Goal: Task Accomplishment & Management: Use online tool/utility

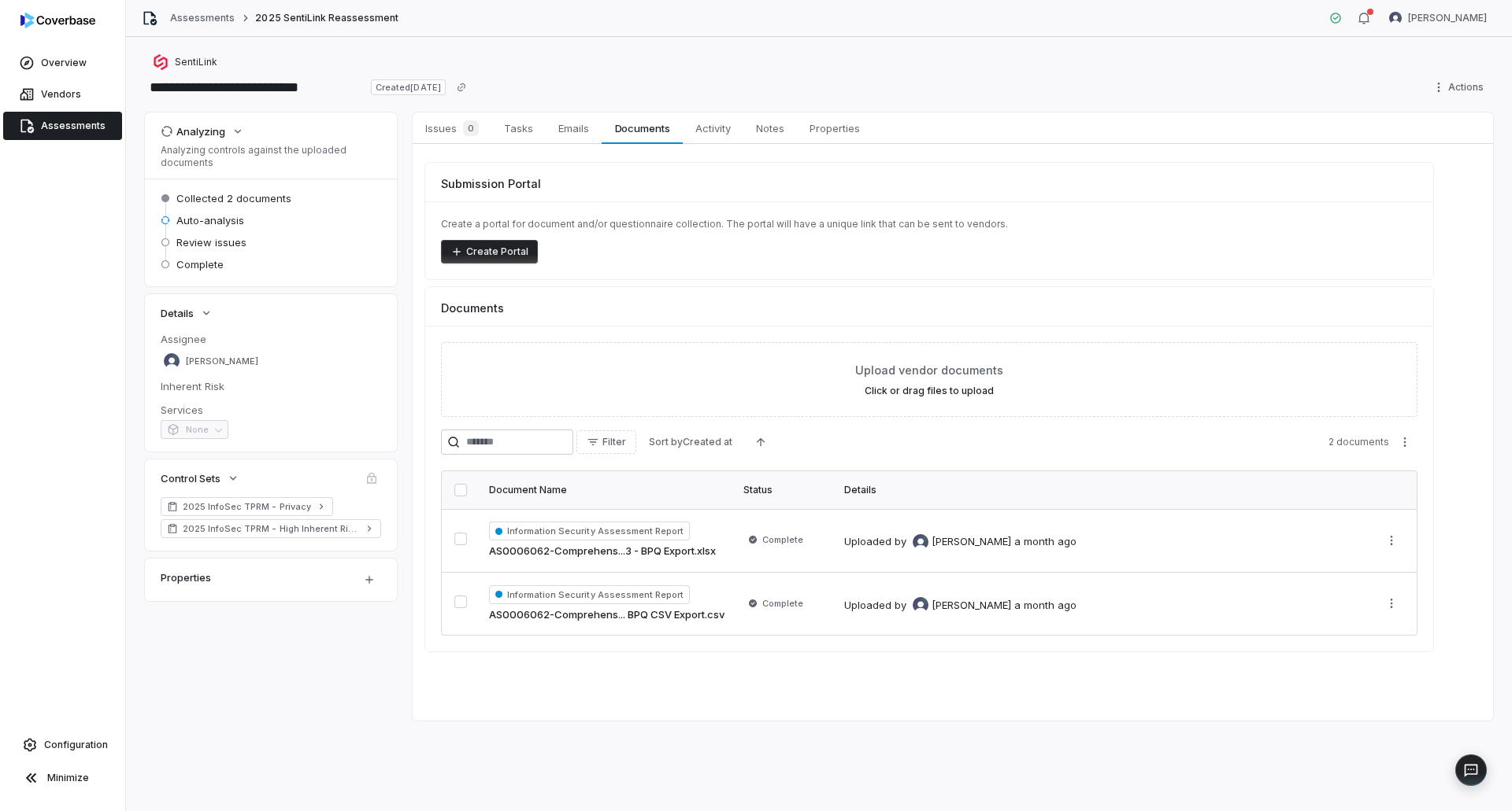
click at [77, 121] on span "Assessments" at bounding box center [73, 126] width 65 height 13
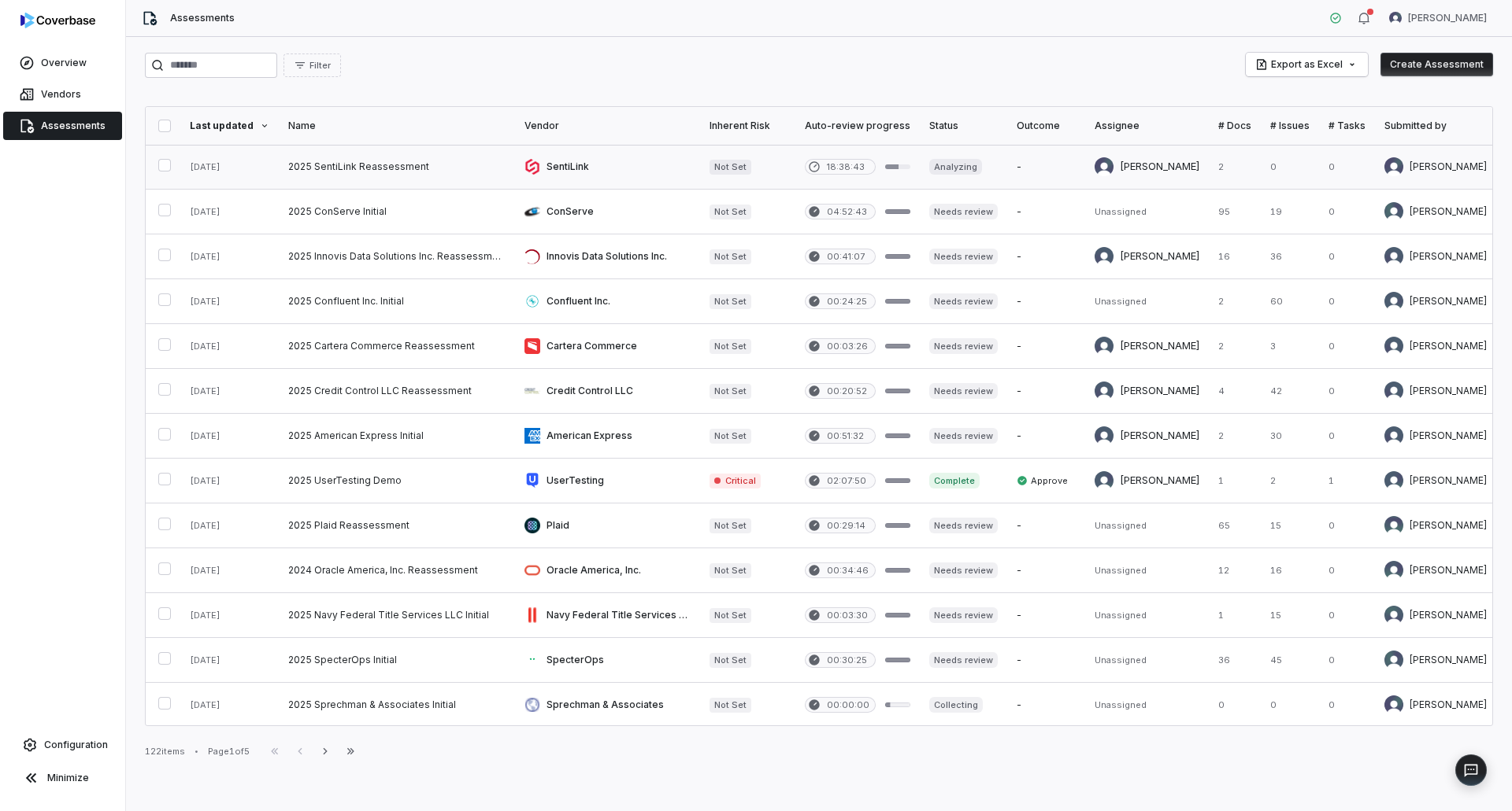
click at [429, 173] on link at bounding box center [396, 167] width 236 height 44
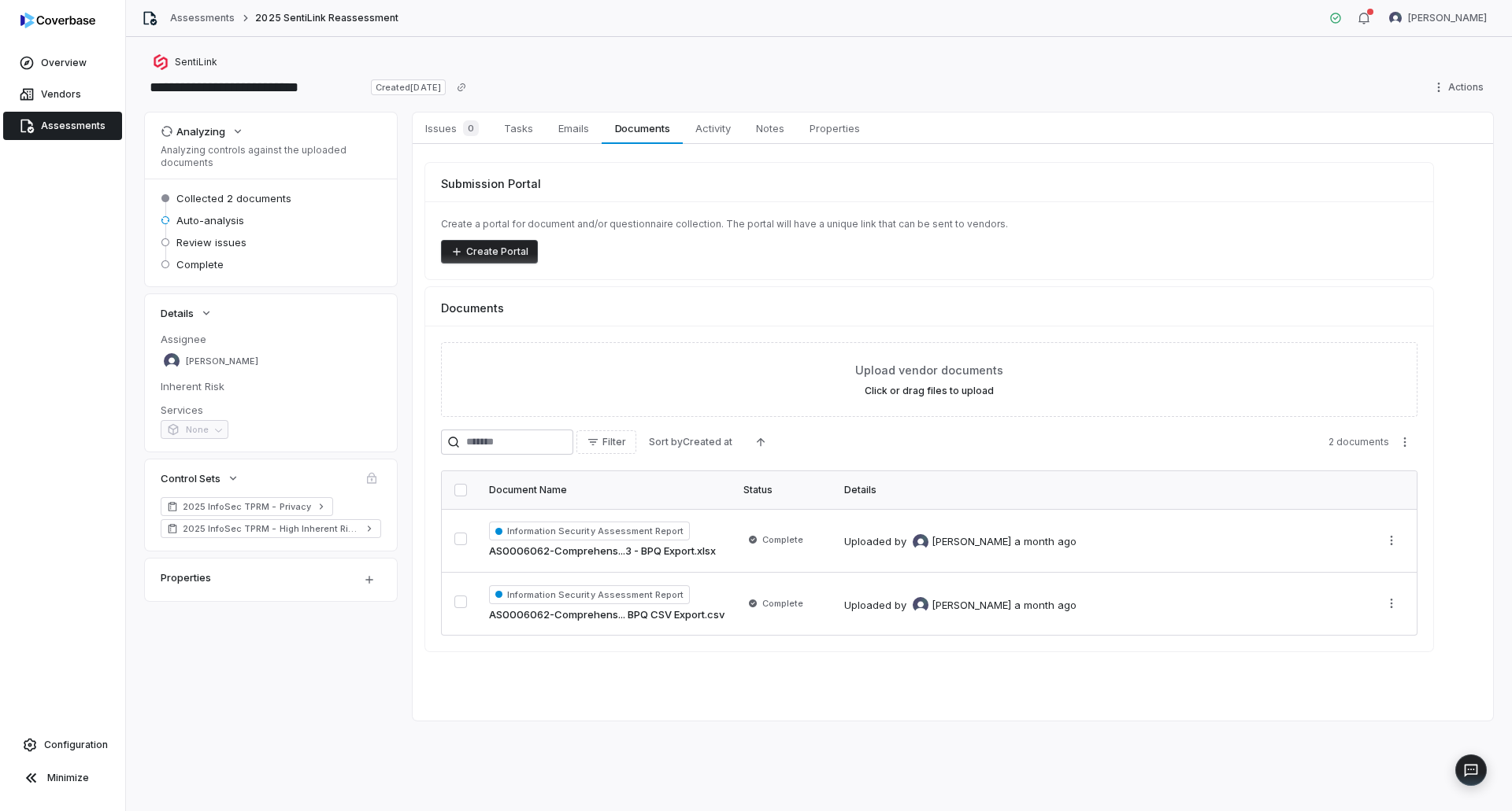
click at [53, 126] on span "Assessments" at bounding box center [73, 126] width 65 height 13
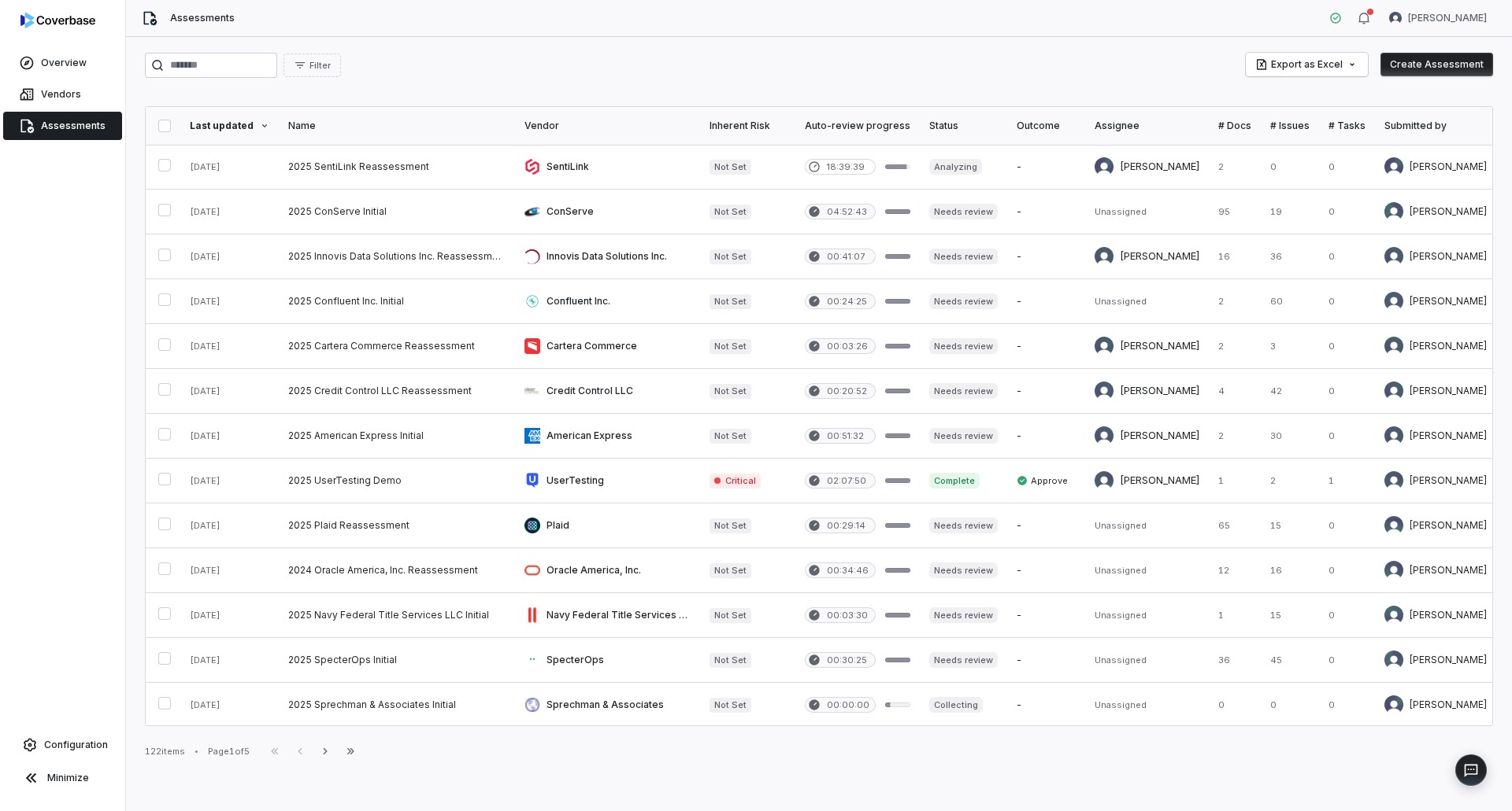
click at [1441, 59] on button "Create Assessment" at bounding box center [1436, 65] width 112 height 24
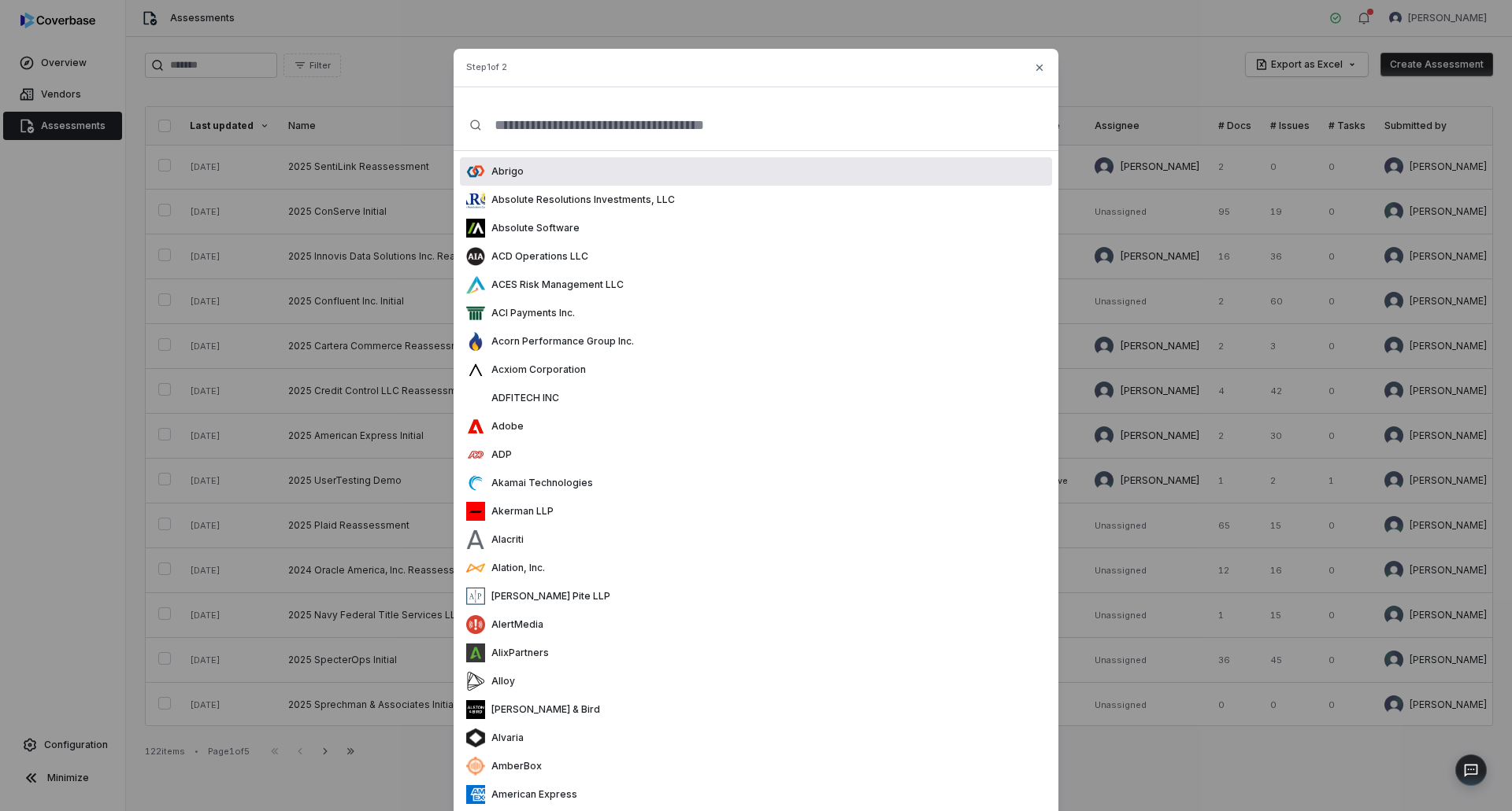
click at [532, 136] on input "text" at bounding box center [762, 124] width 561 height 51
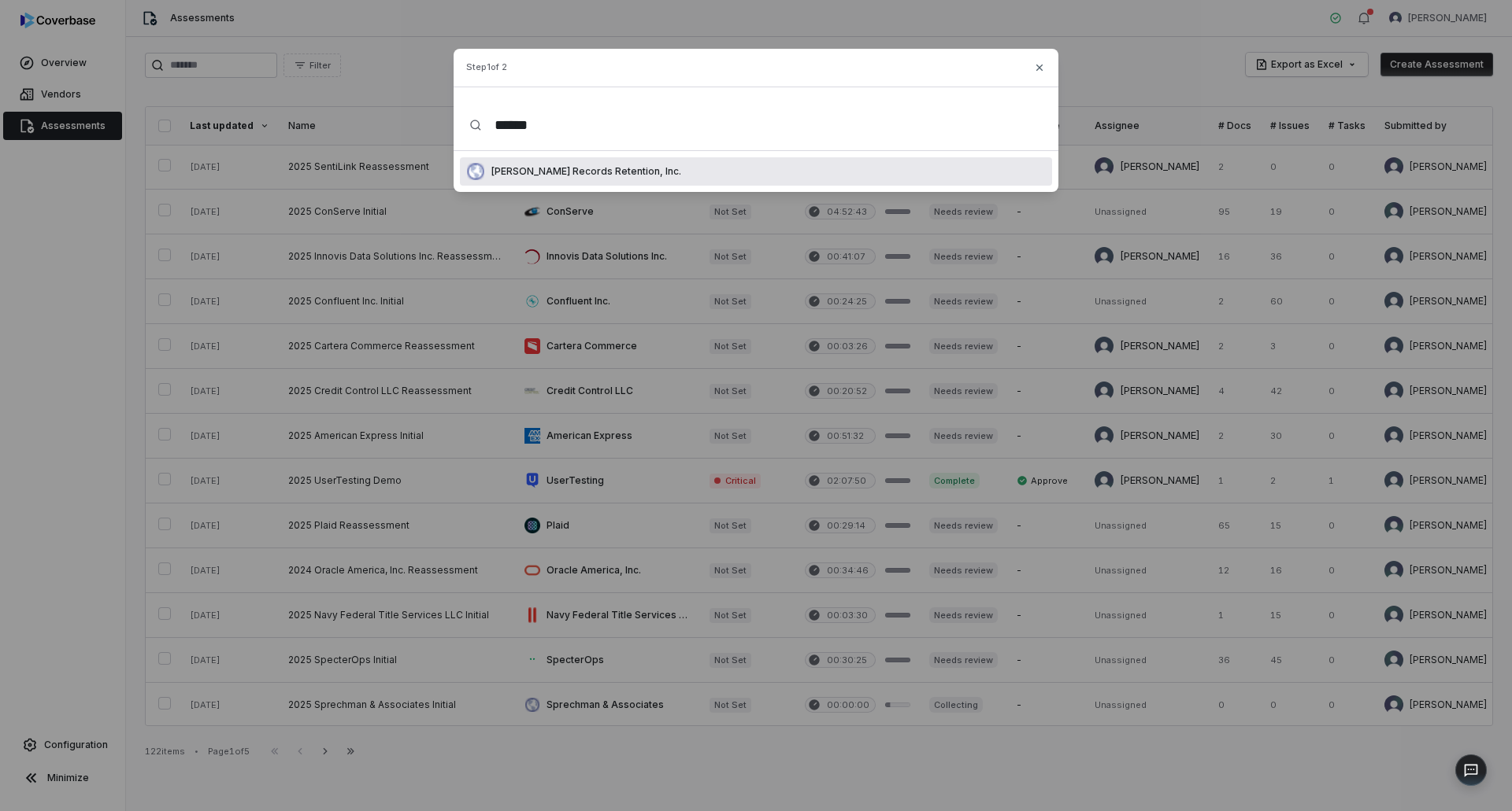
type input "******"
click at [542, 170] on p "[PERSON_NAME] Records Retention, Inc." at bounding box center [583, 171] width 196 height 13
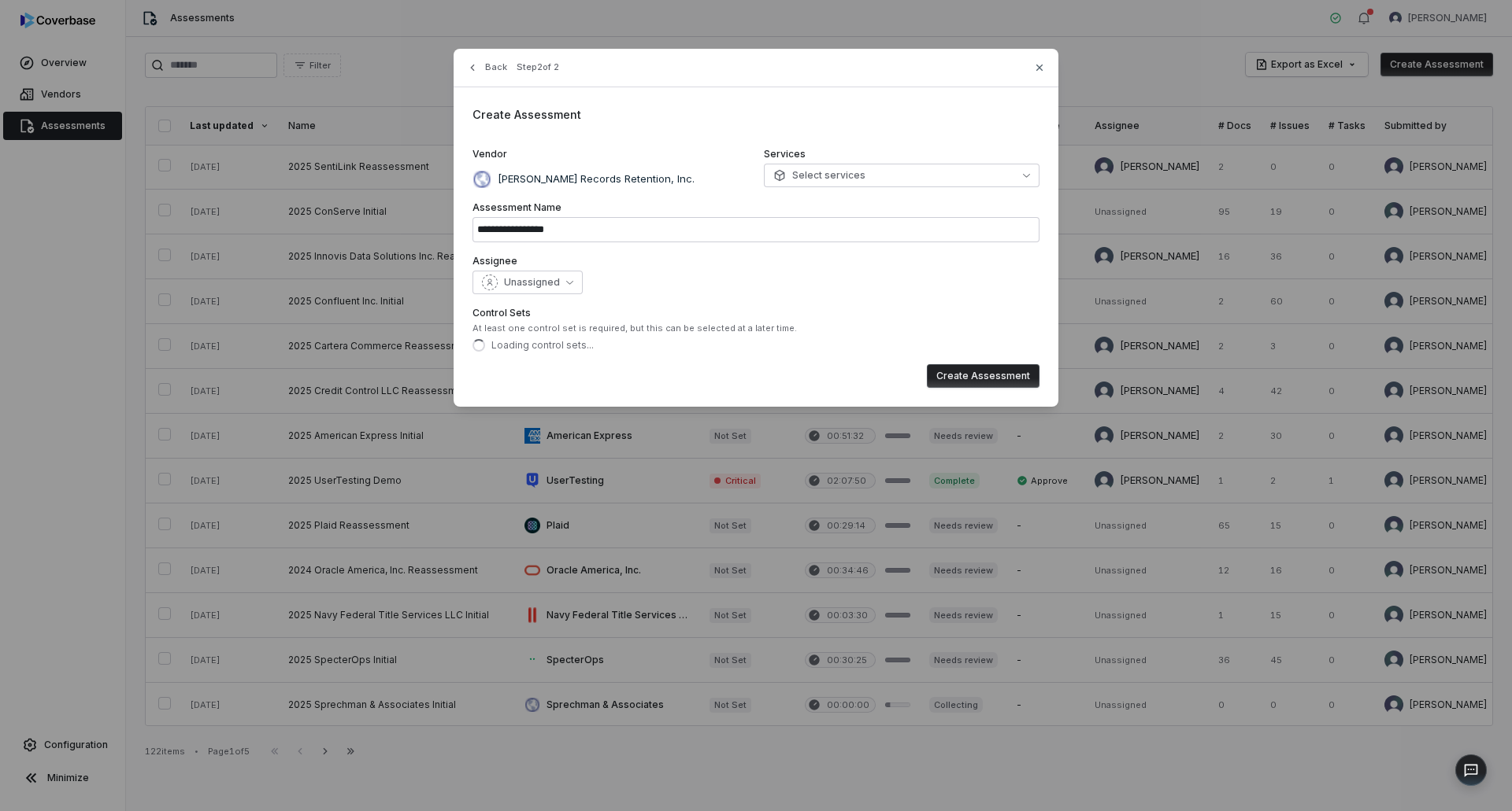
type input "**********"
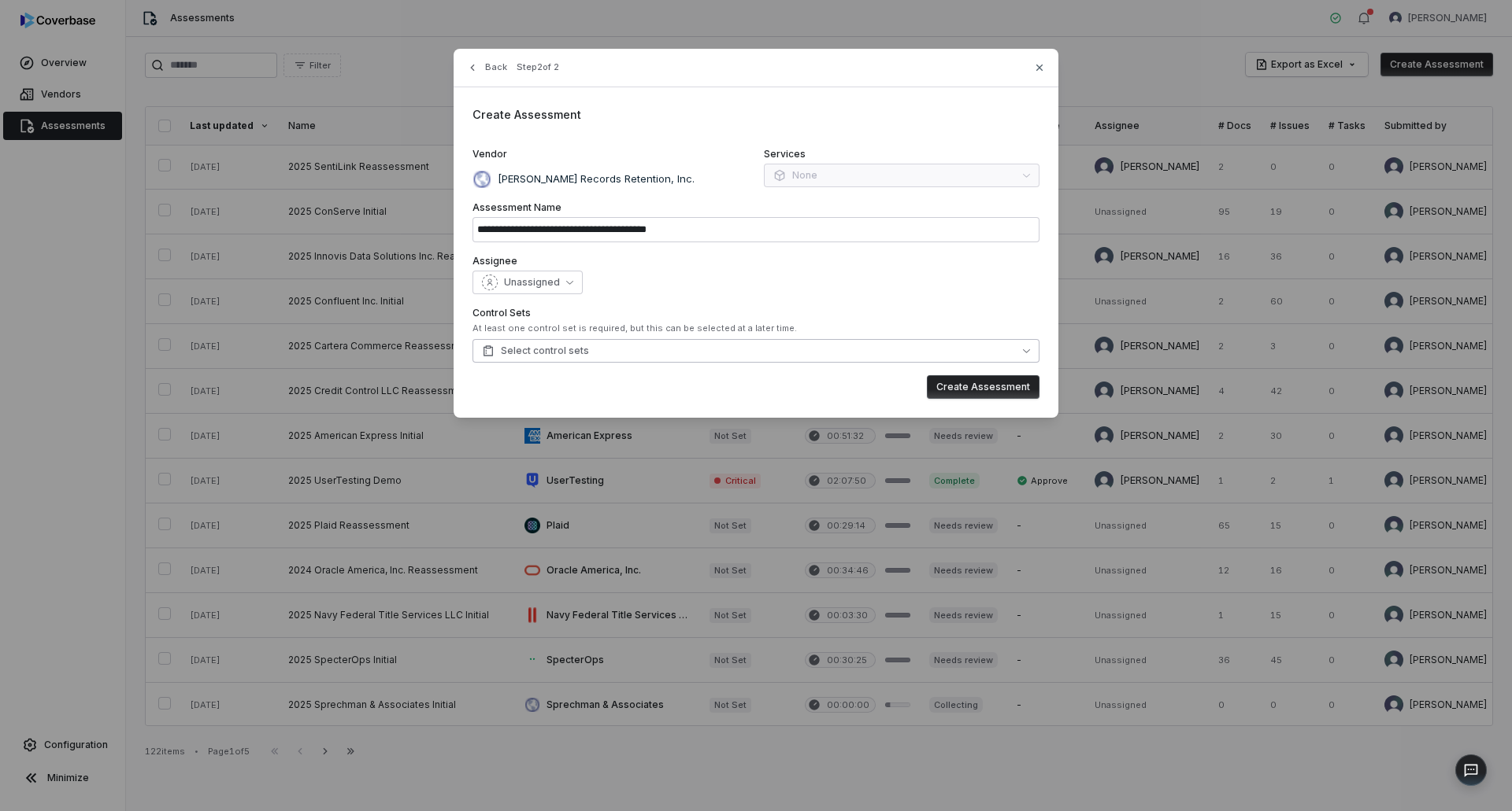
click at [583, 347] on span "Select control sets" at bounding box center [536, 351] width 107 height 13
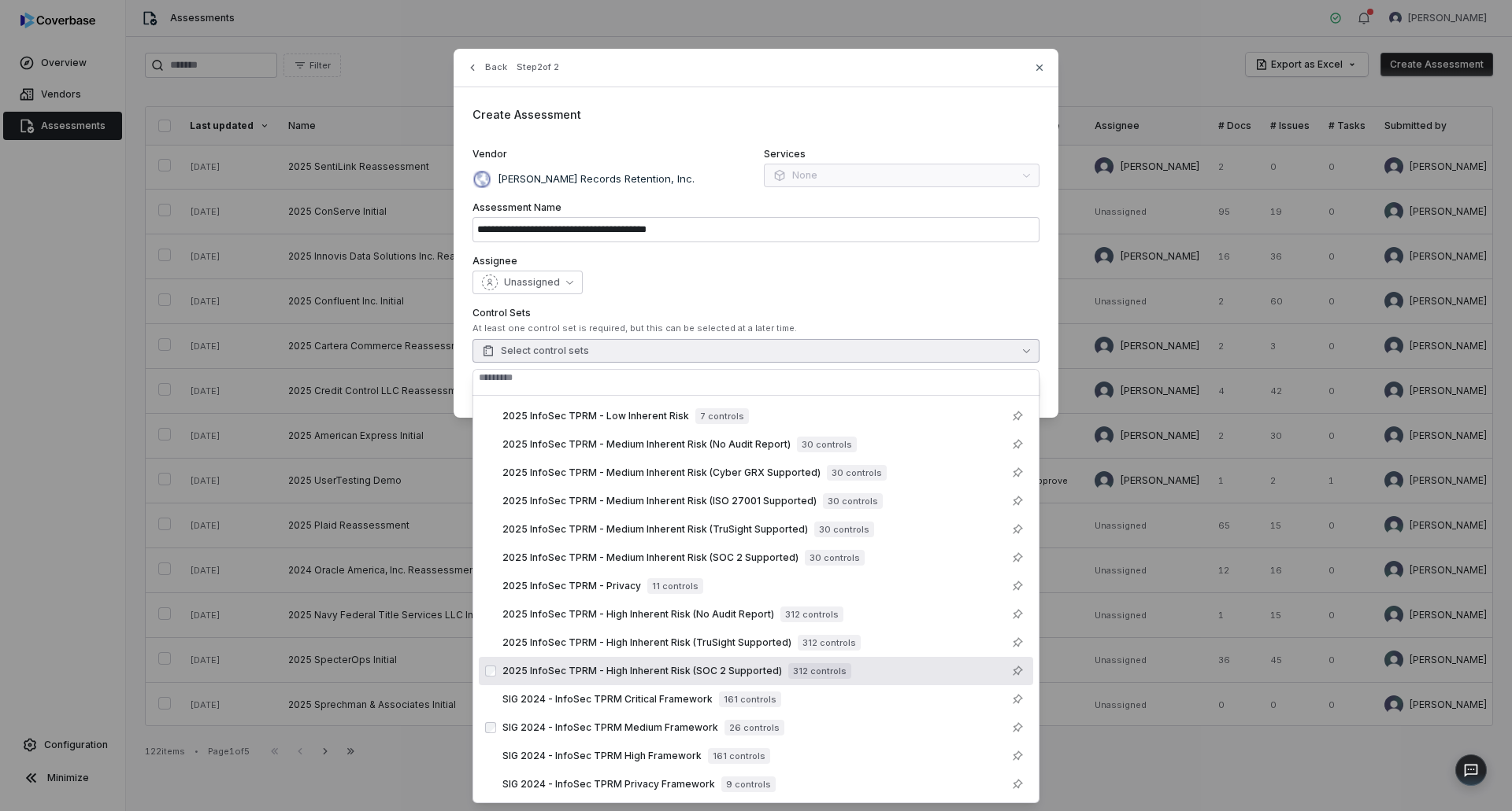
scroll to position [10, 0]
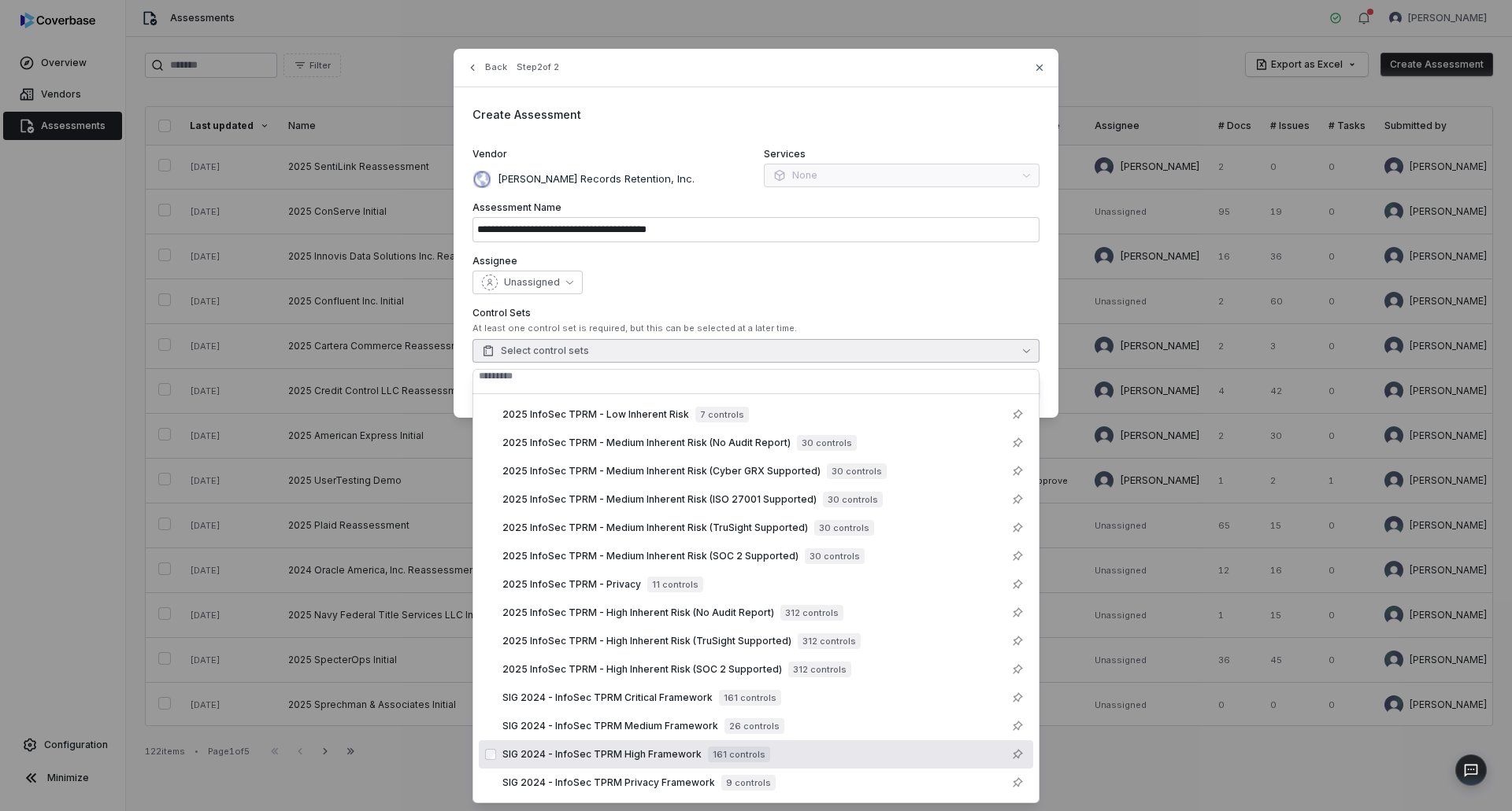
click at [640, 753] on span "SIG 2024 - InfoSec TPRM High Framework" at bounding box center [602, 755] width 199 height 13
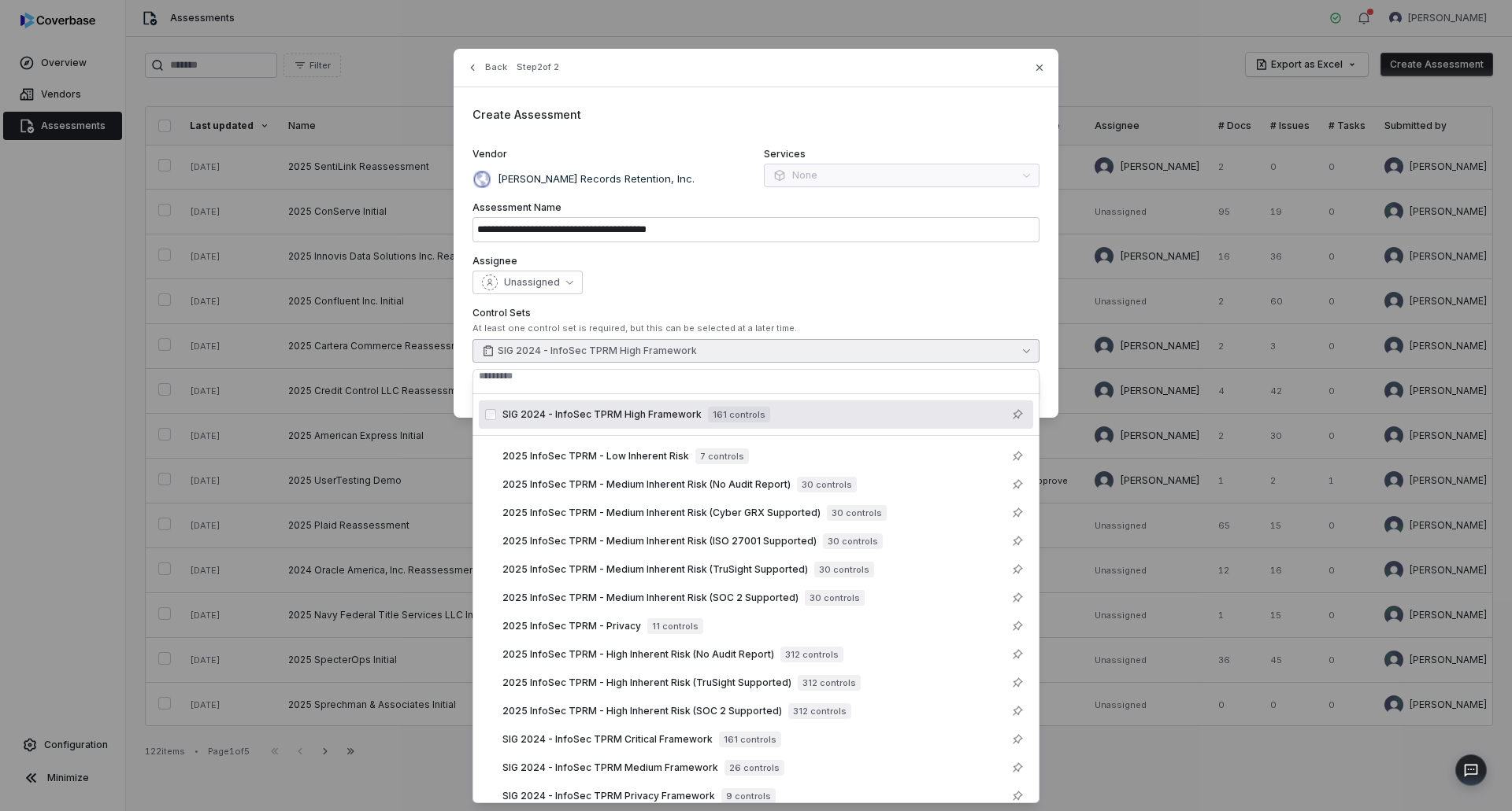
click at [911, 280] on div "Unassigned" at bounding box center [755, 283] width 567 height 24
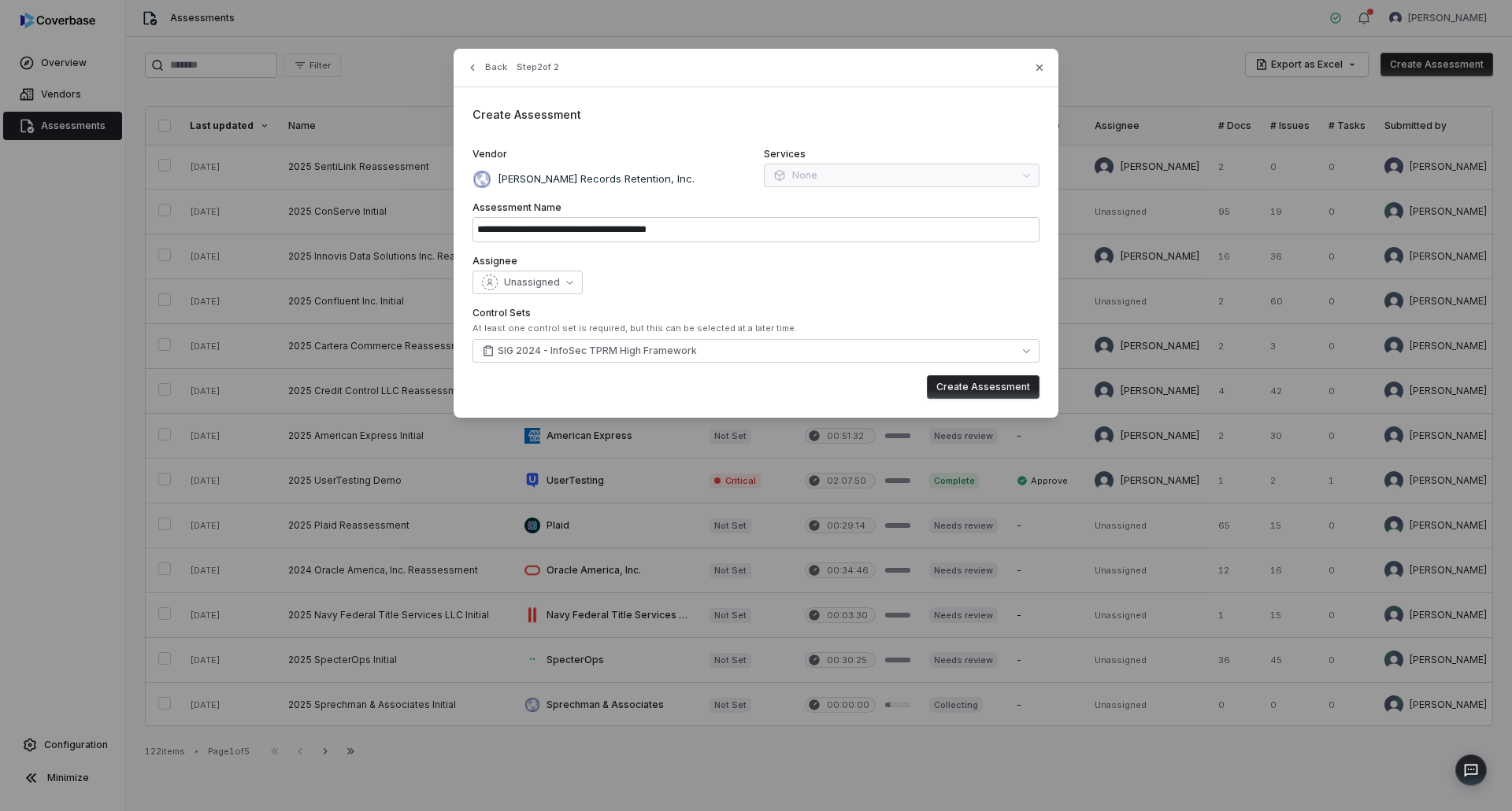
click at [972, 387] on button "Create Assessment" at bounding box center [983, 387] width 112 height 24
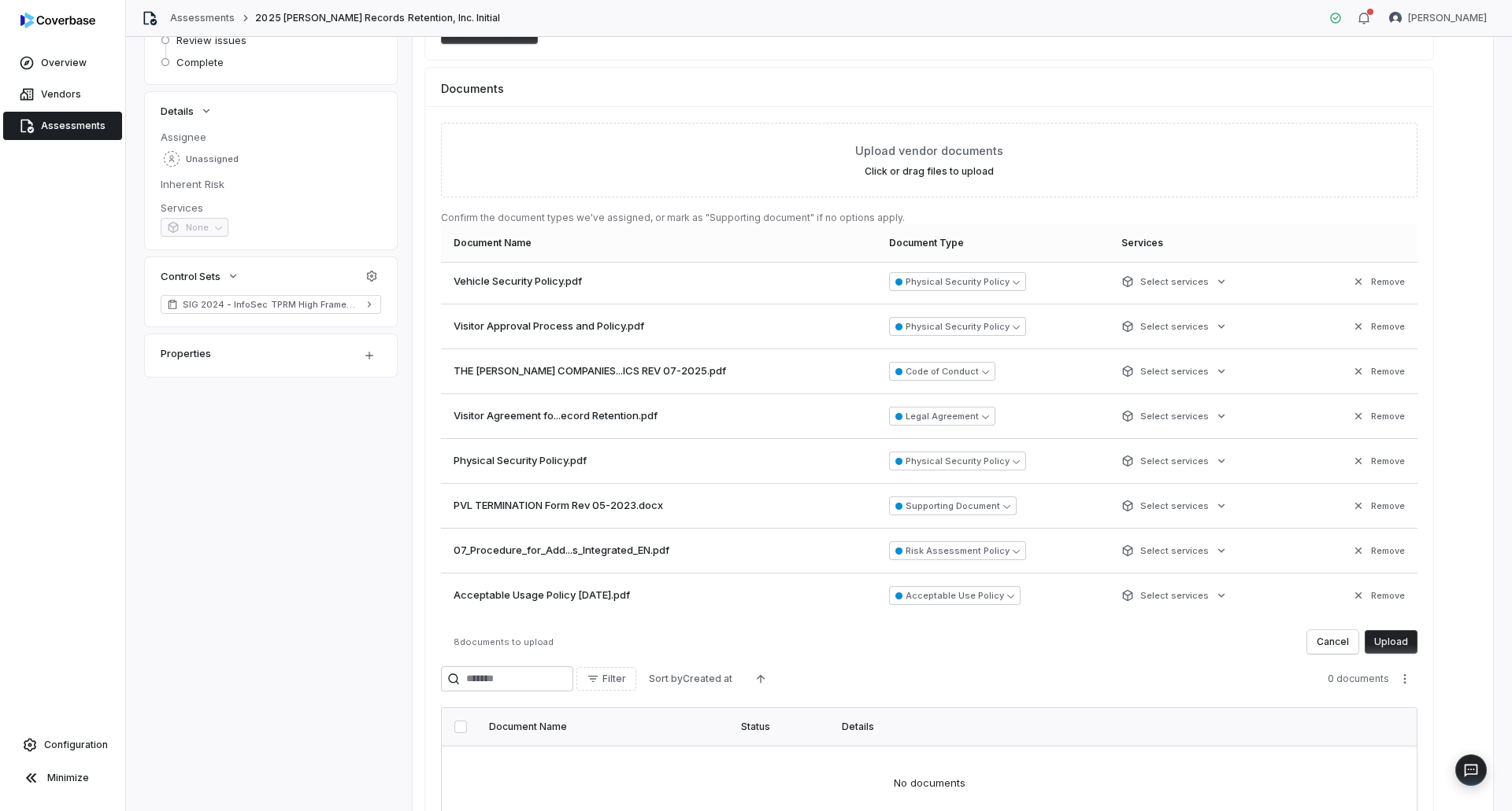
scroll to position [236, 0]
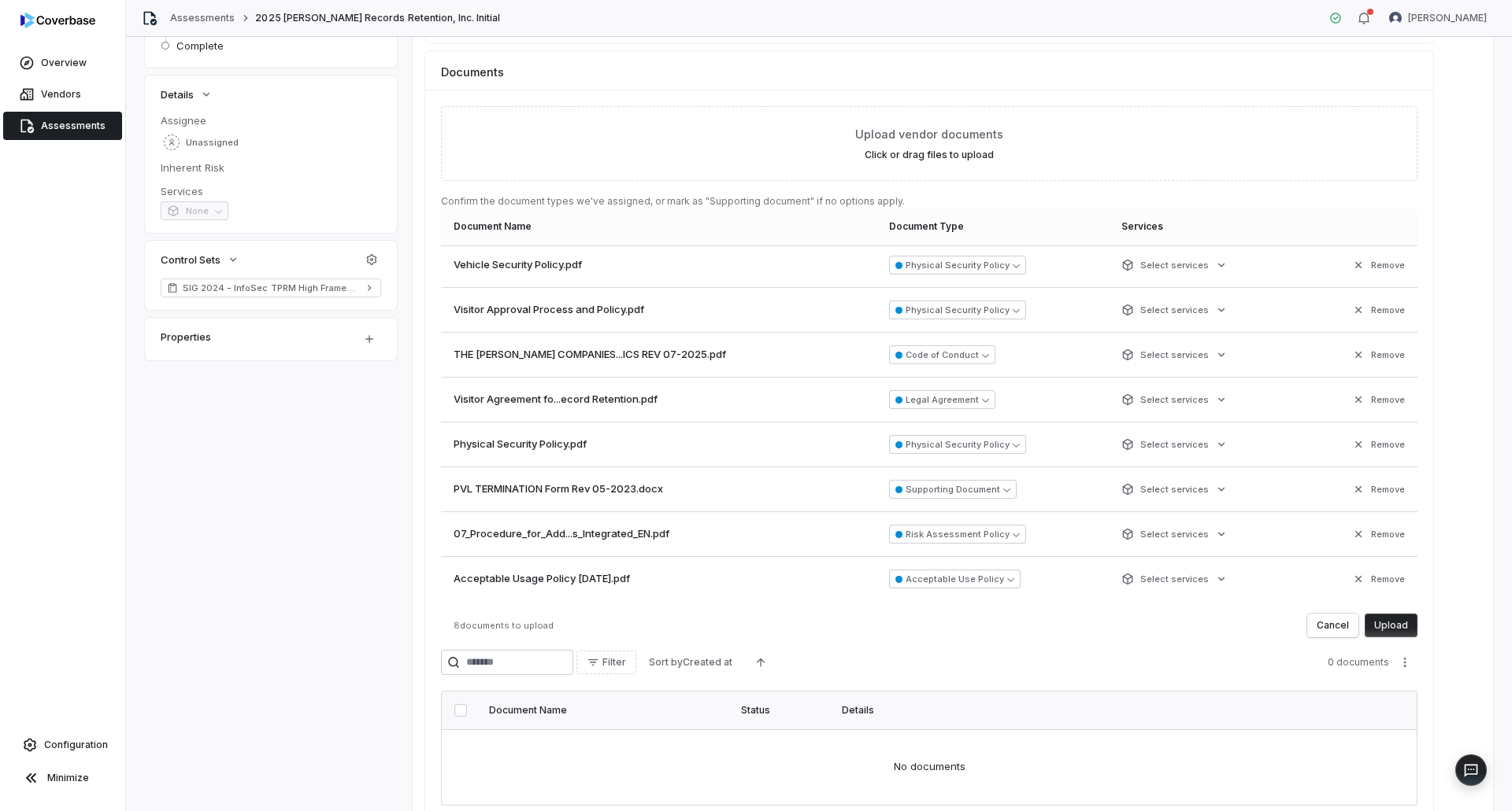
click at [1390, 625] on button "Upload" at bounding box center [1390, 626] width 53 height 24
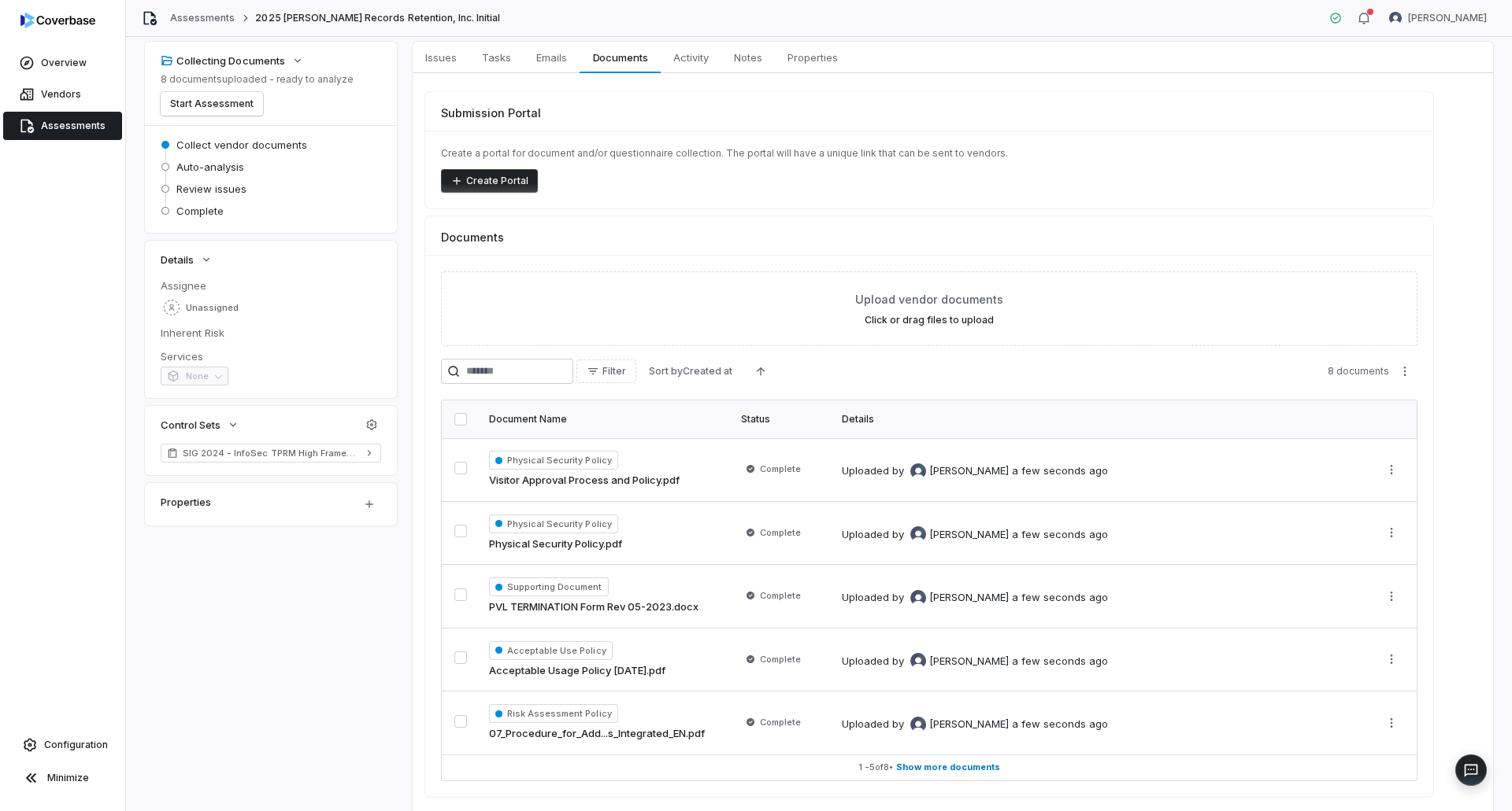
scroll to position [0, 0]
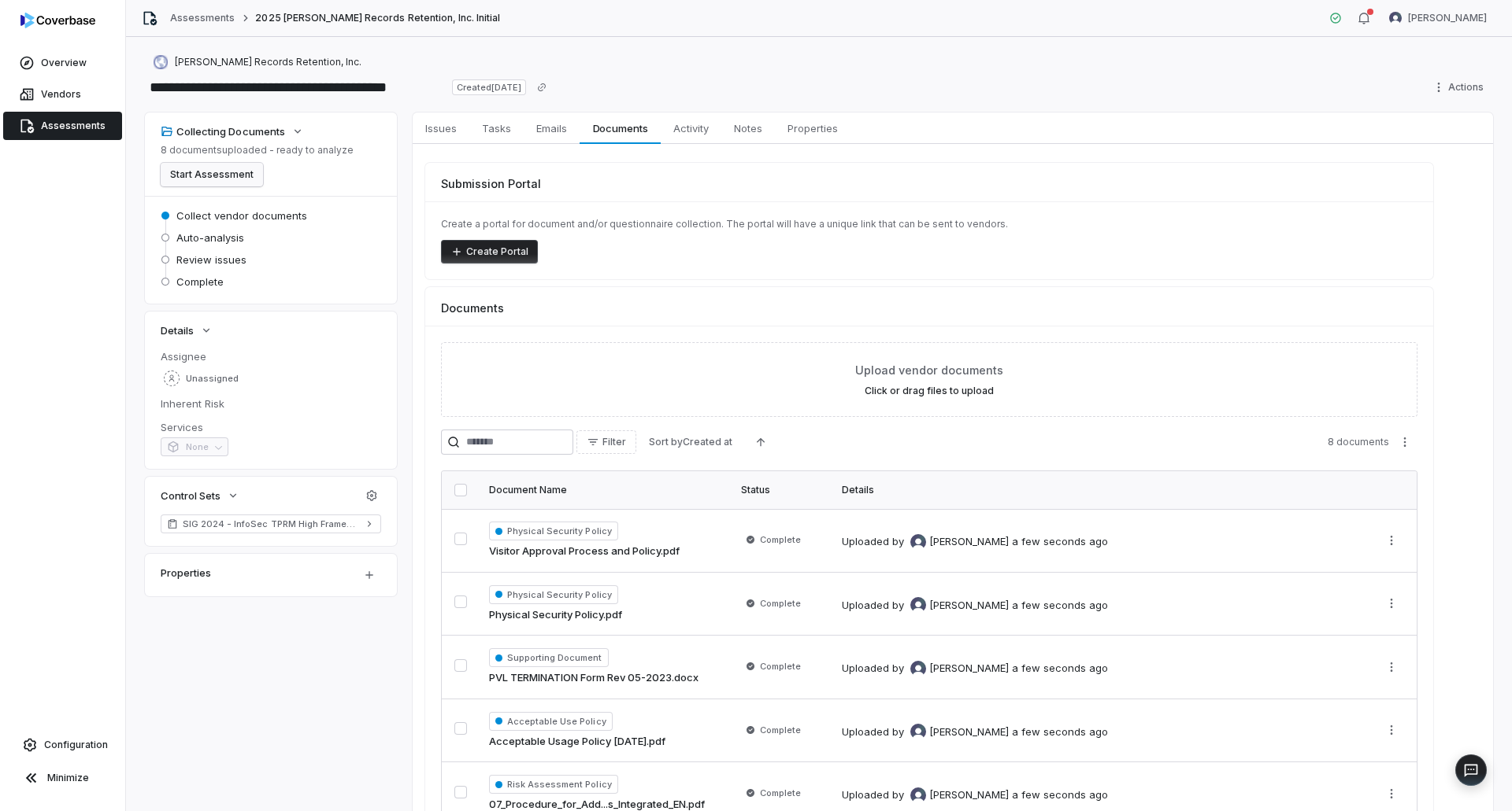
click at [234, 177] on button "Start Assessment" at bounding box center [211, 175] width 102 height 24
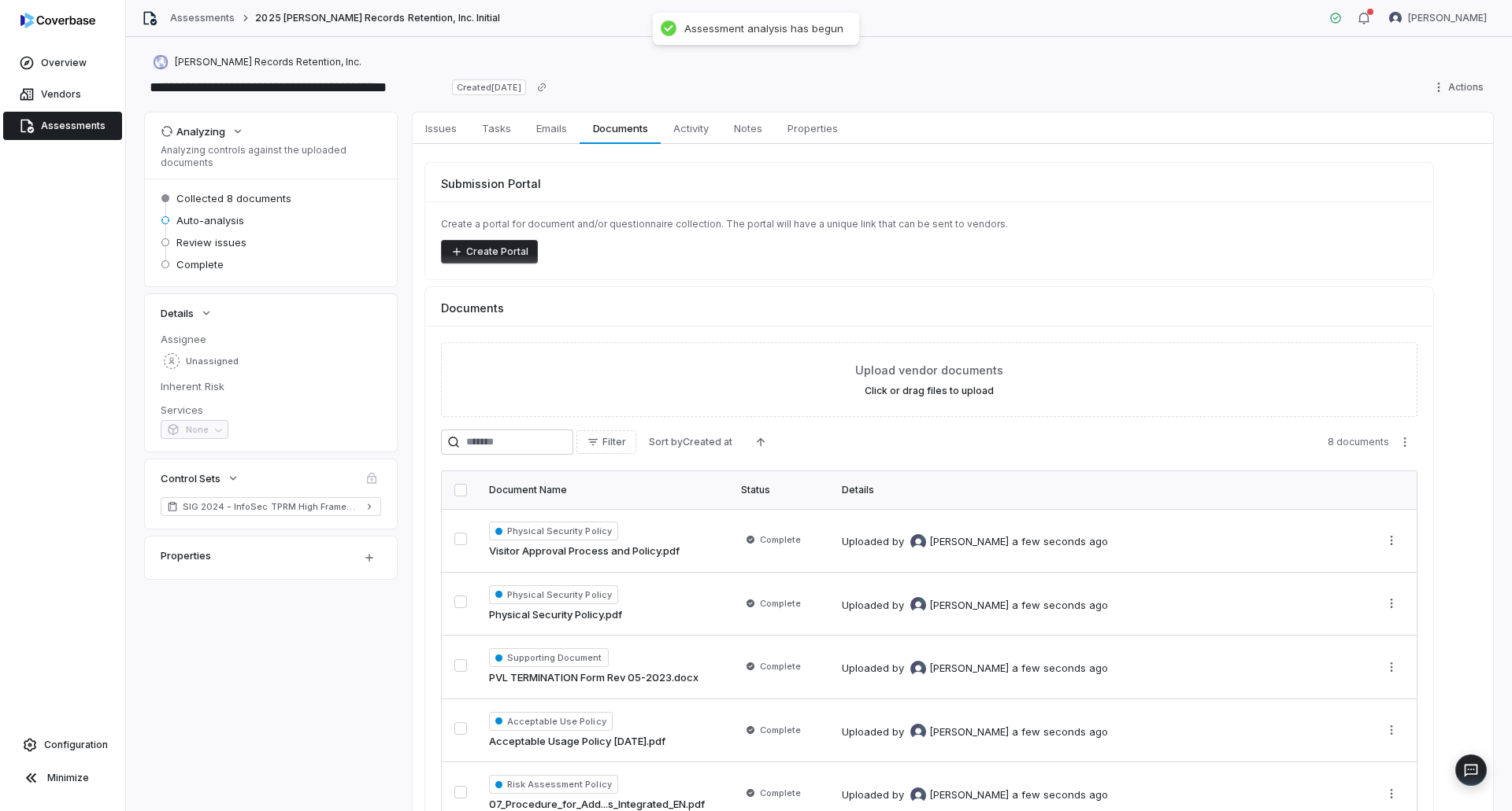
click at [76, 124] on span "Assessments" at bounding box center [73, 126] width 65 height 13
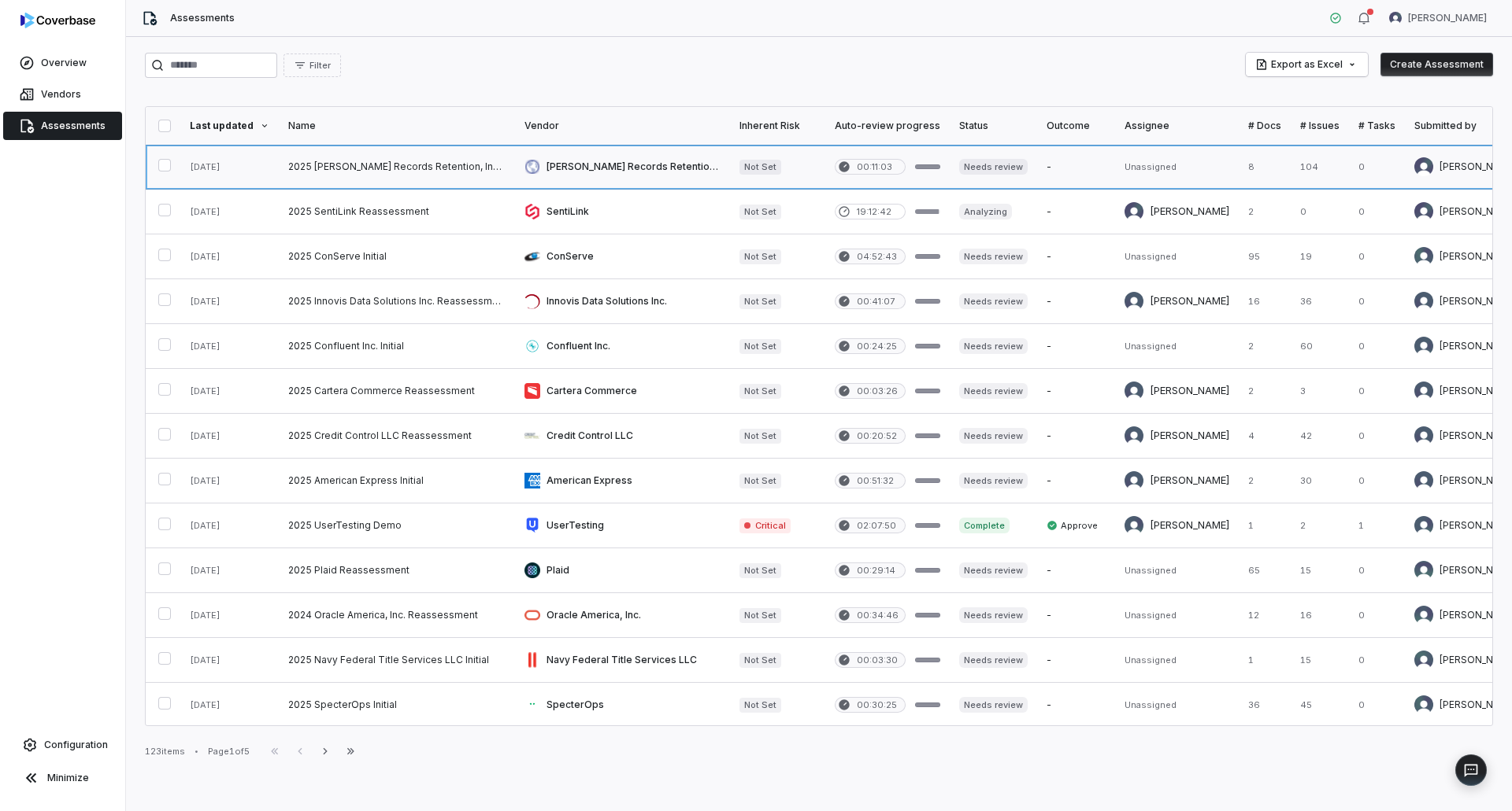
click at [368, 162] on link at bounding box center [396, 167] width 236 height 44
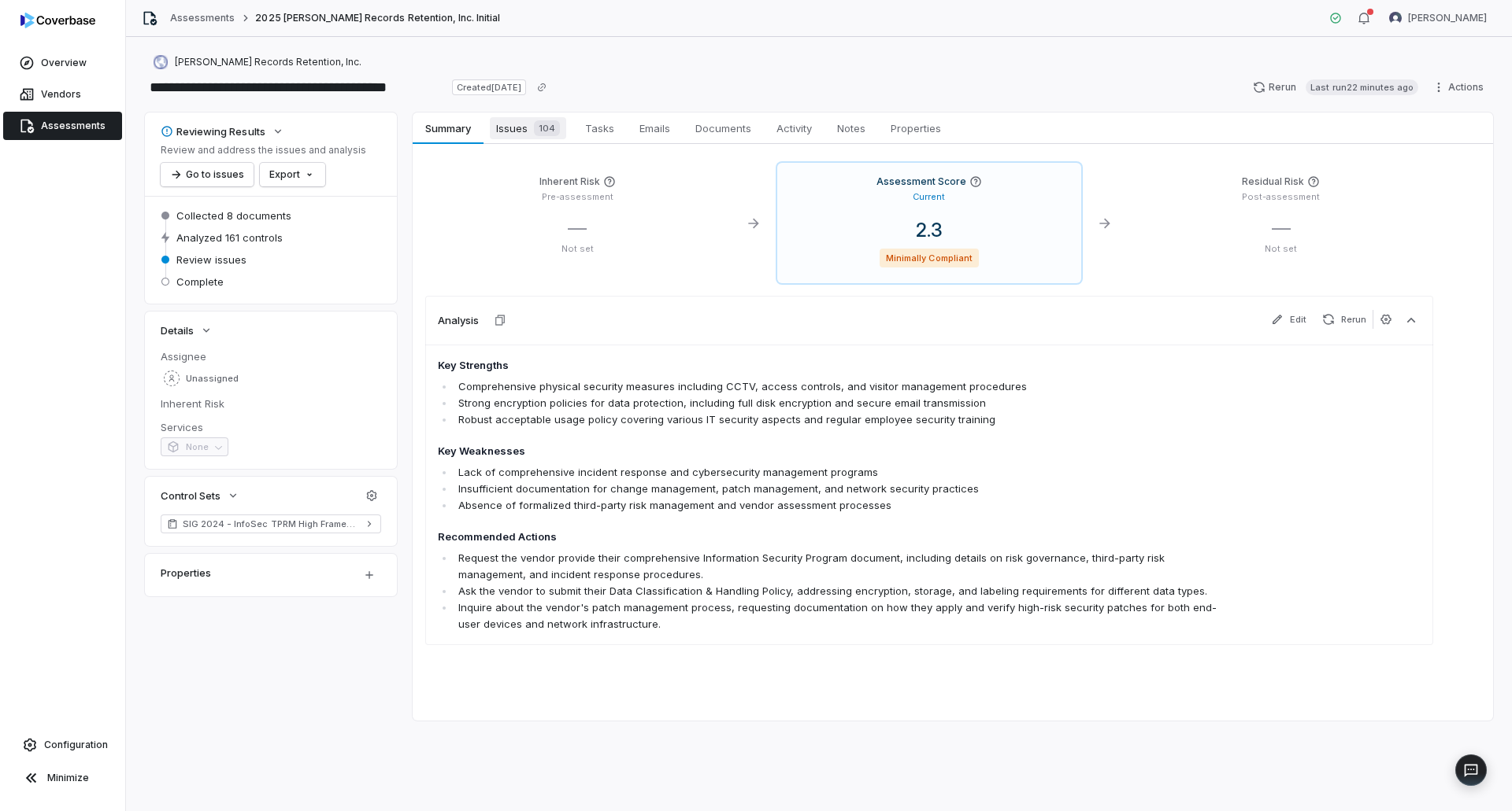
click at [520, 126] on span "Issues 104" at bounding box center [527, 128] width 77 height 22
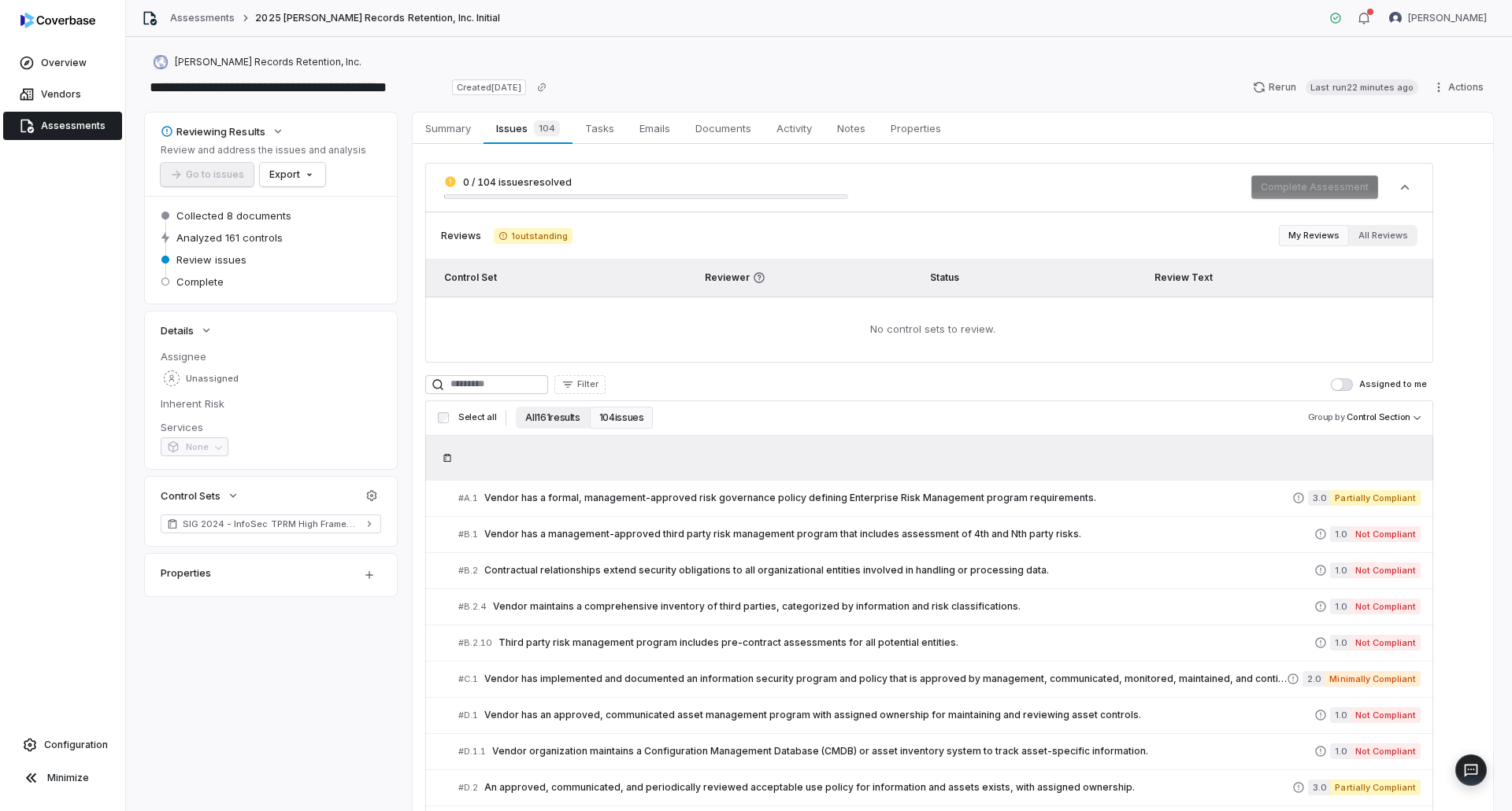
click at [539, 423] on button "All 161 results" at bounding box center [551, 418] width 73 height 22
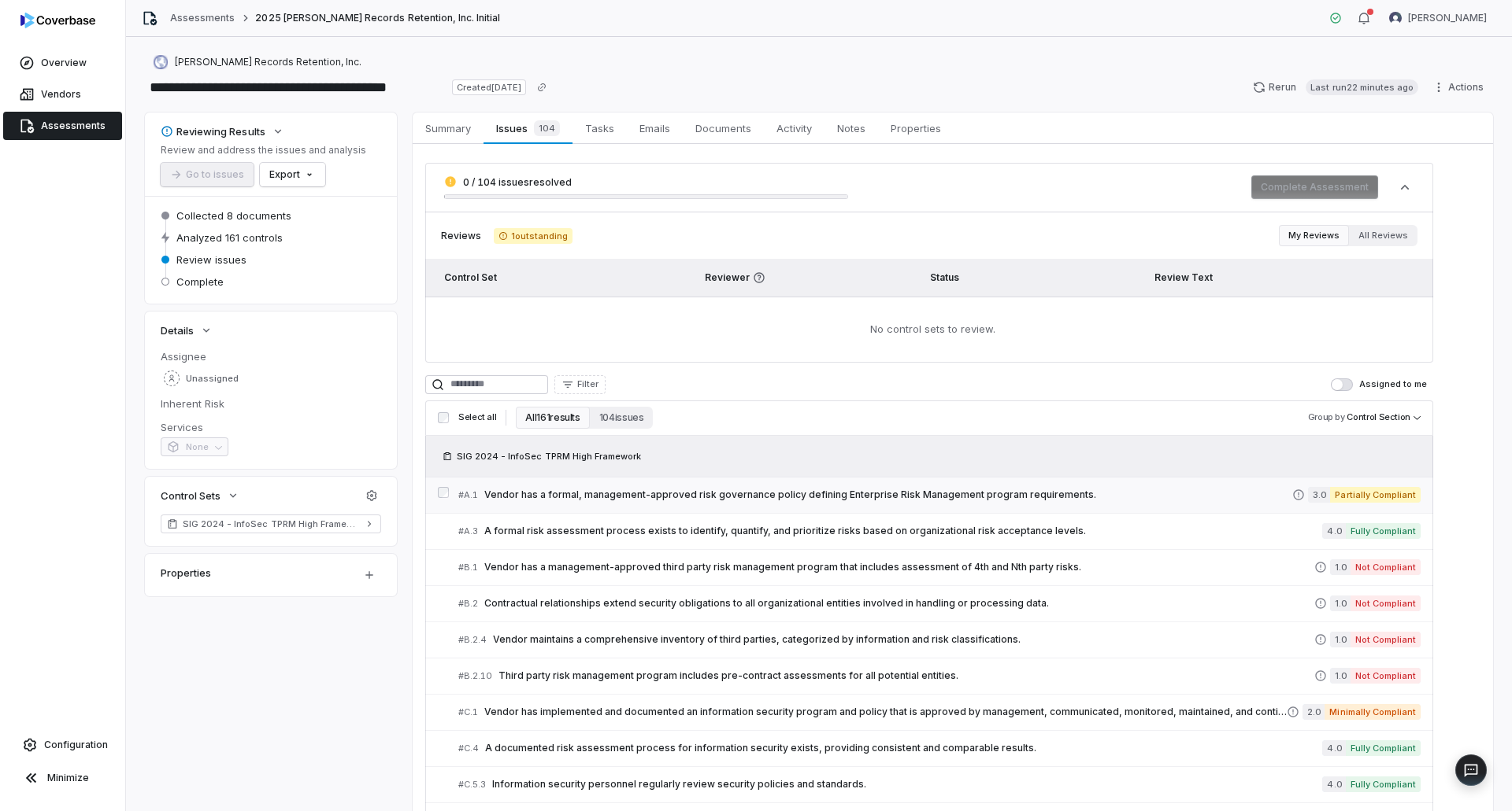
click at [594, 494] on span "Vendor has a formal, management-approved risk governance policy defining Enterp…" at bounding box center [888, 495] width 808 height 13
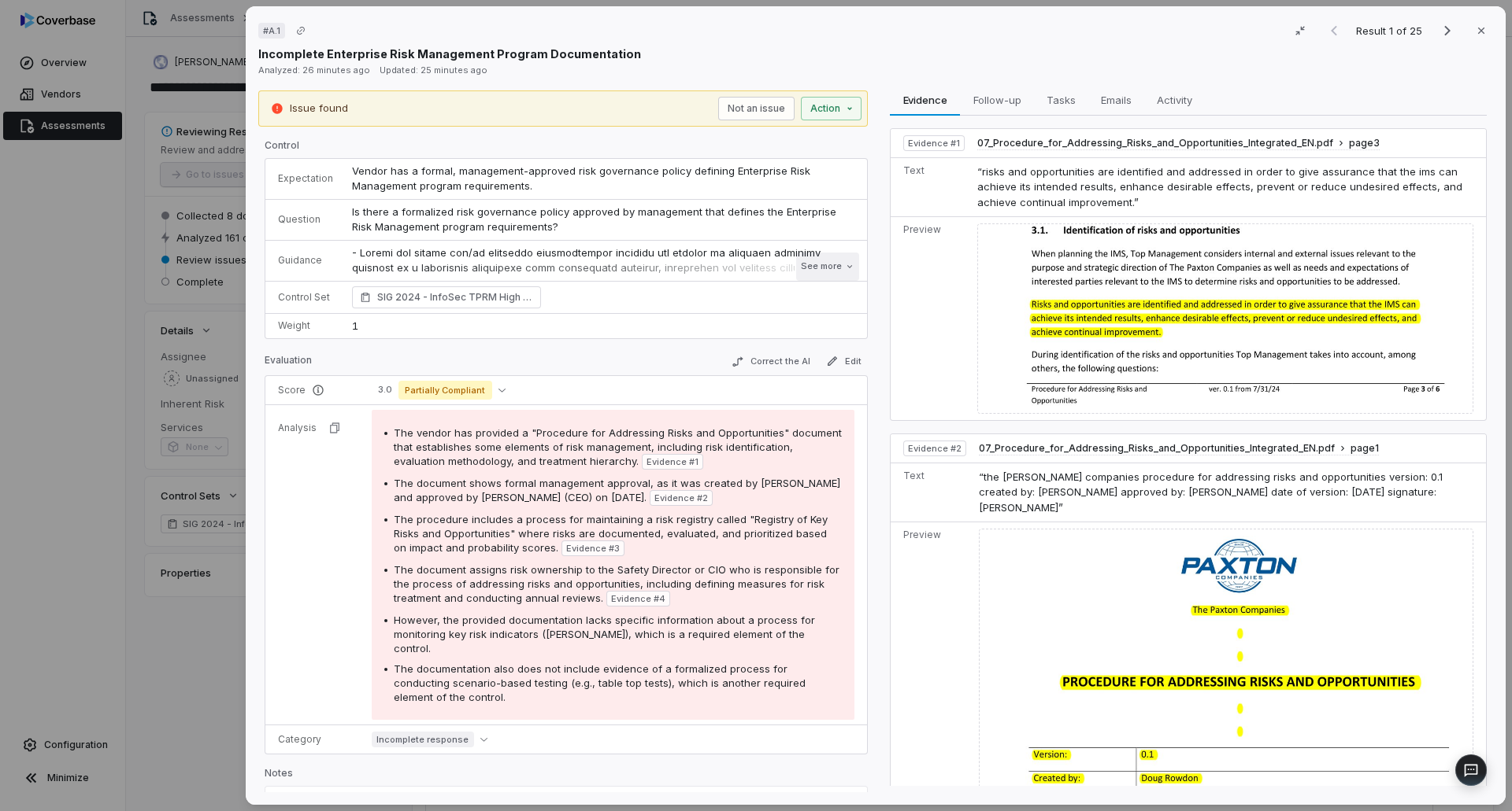
click at [821, 261] on button "See more" at bounding box center [827, 266] width 63 height 29
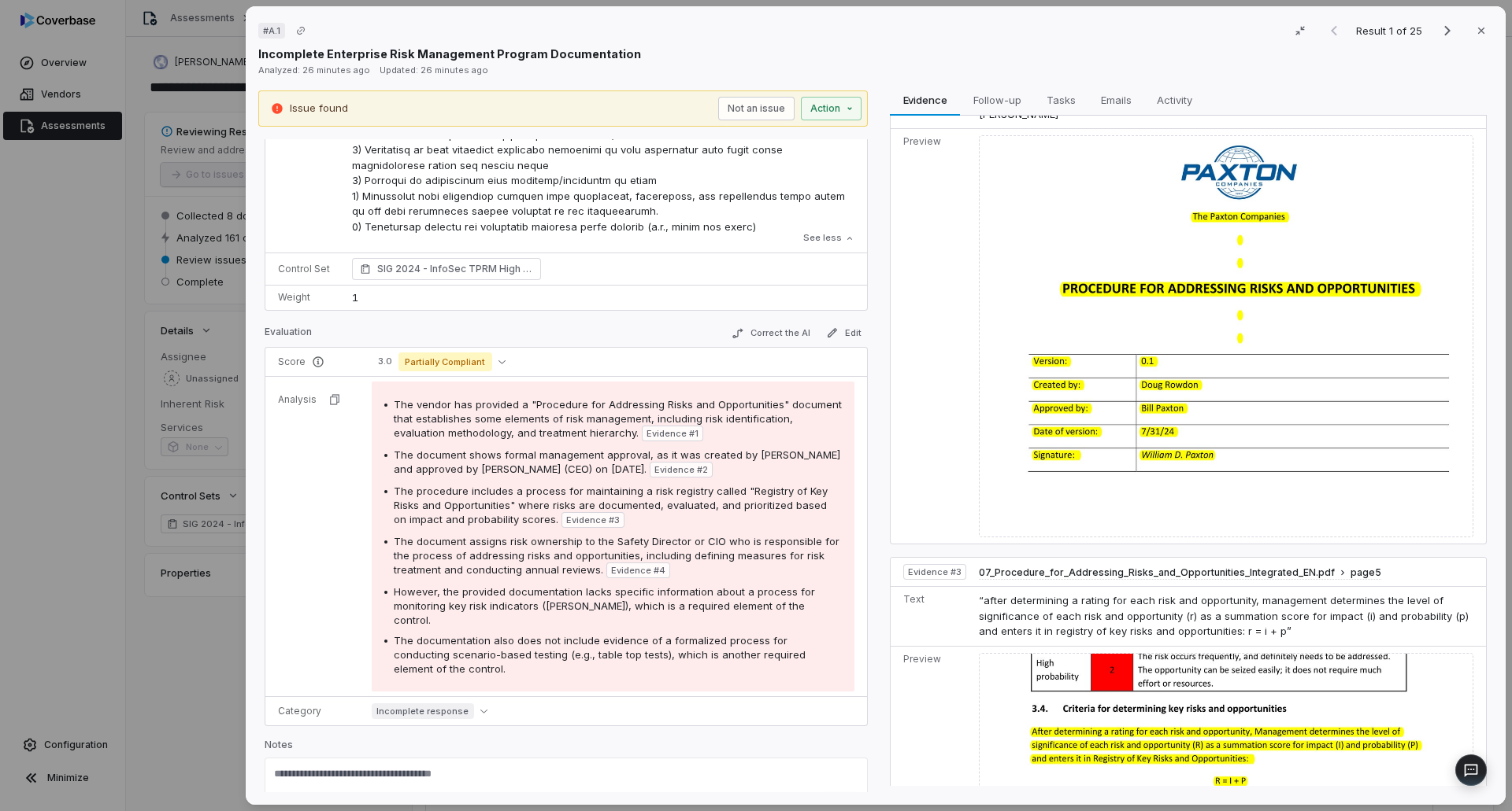
scroll to position [536, 0]
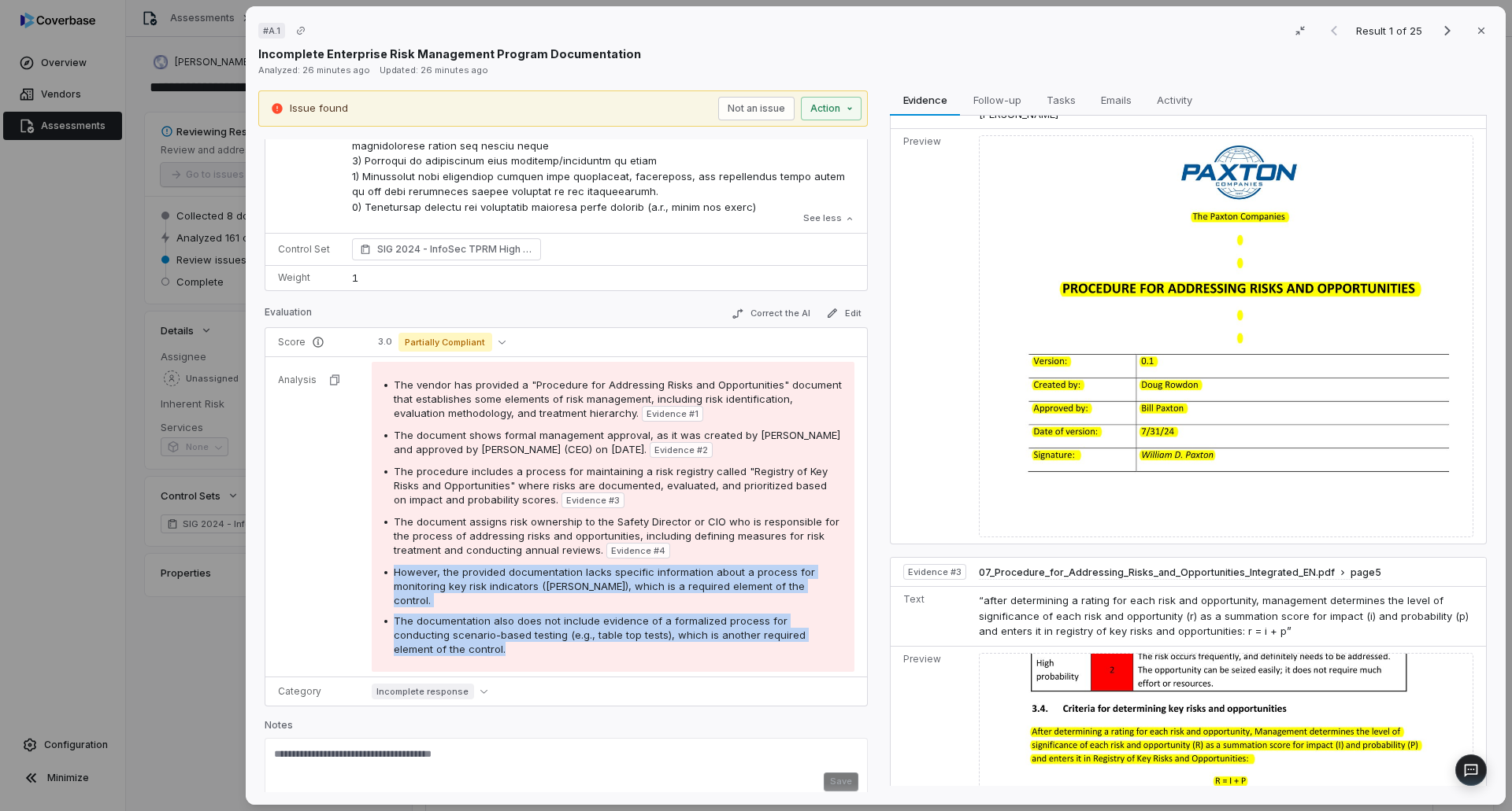
drag, startPoint x: 451, startPoint y: 633, endPoint x: 384, endPoint y: 572, distance: 90.6
click at [384, 573] on div "The vendor has provided a "Procedure for Addressing Risks and Opportunities" do…" at bounding box center [613, 517] width 457 height 278
click at [1437, 29] on icon "Next result" at bounding box center [1447, 30] width 18 height 18
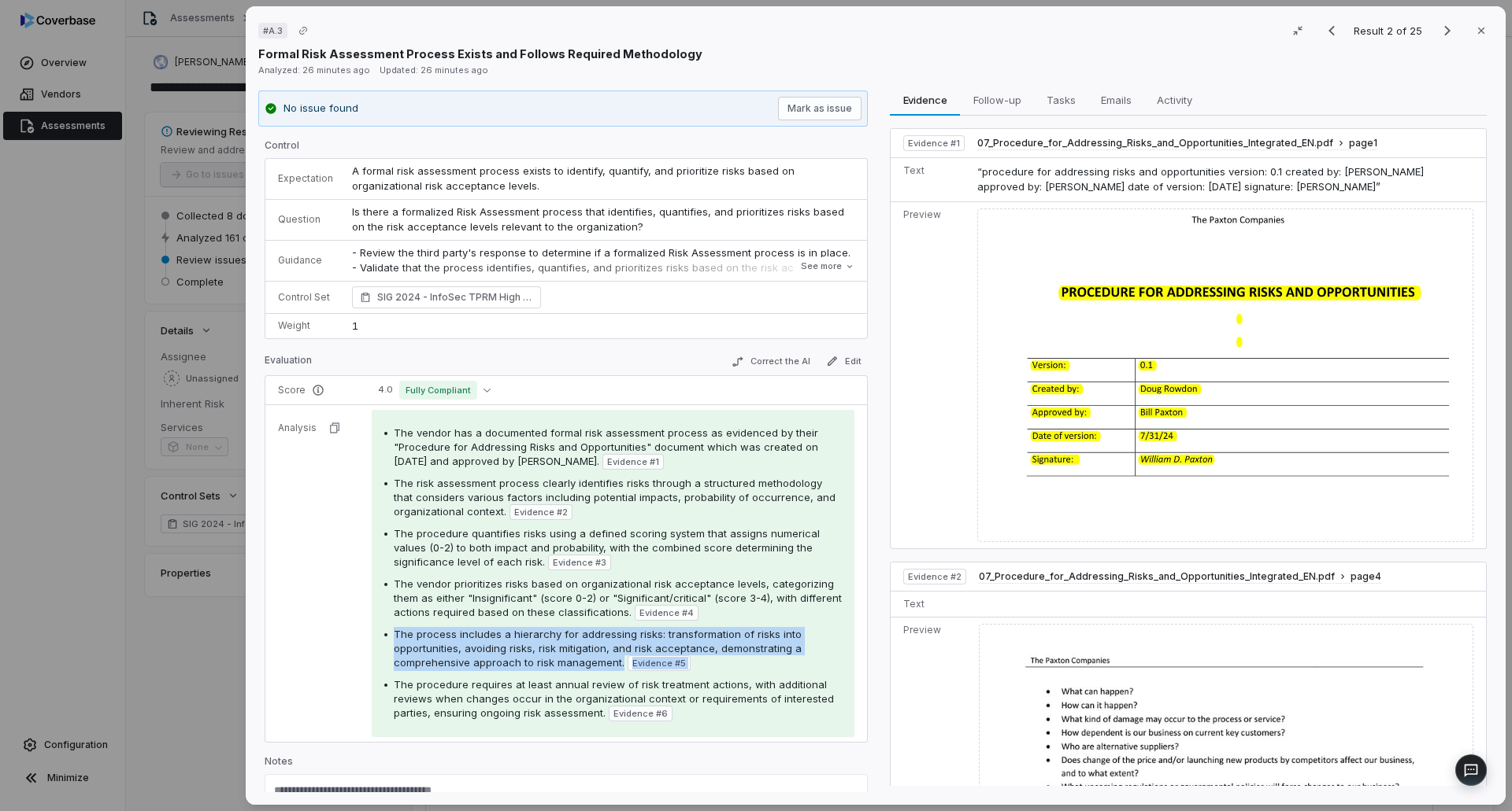
drag, startPoint x: 1434, startPoint y: 29, endPoint x: 1423, endPoint y: 40, distance: 15.6
click at [1437, 29] on icon "Next result" at bounding box center [1447, 30] width 18 height 18
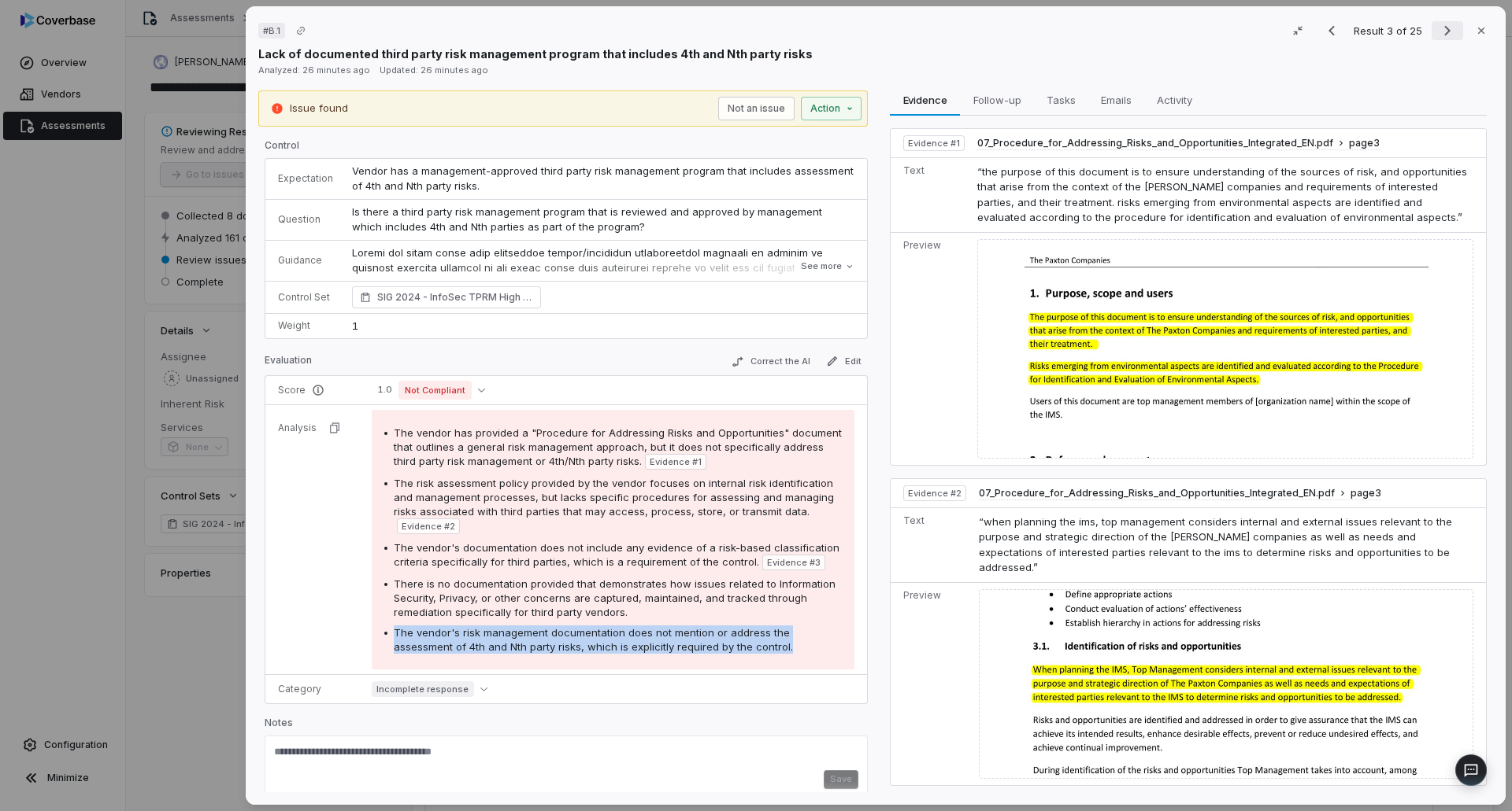
click at [1441, 29] on icon "Next result" at bounding box center [1447, 30] width 18 height 18
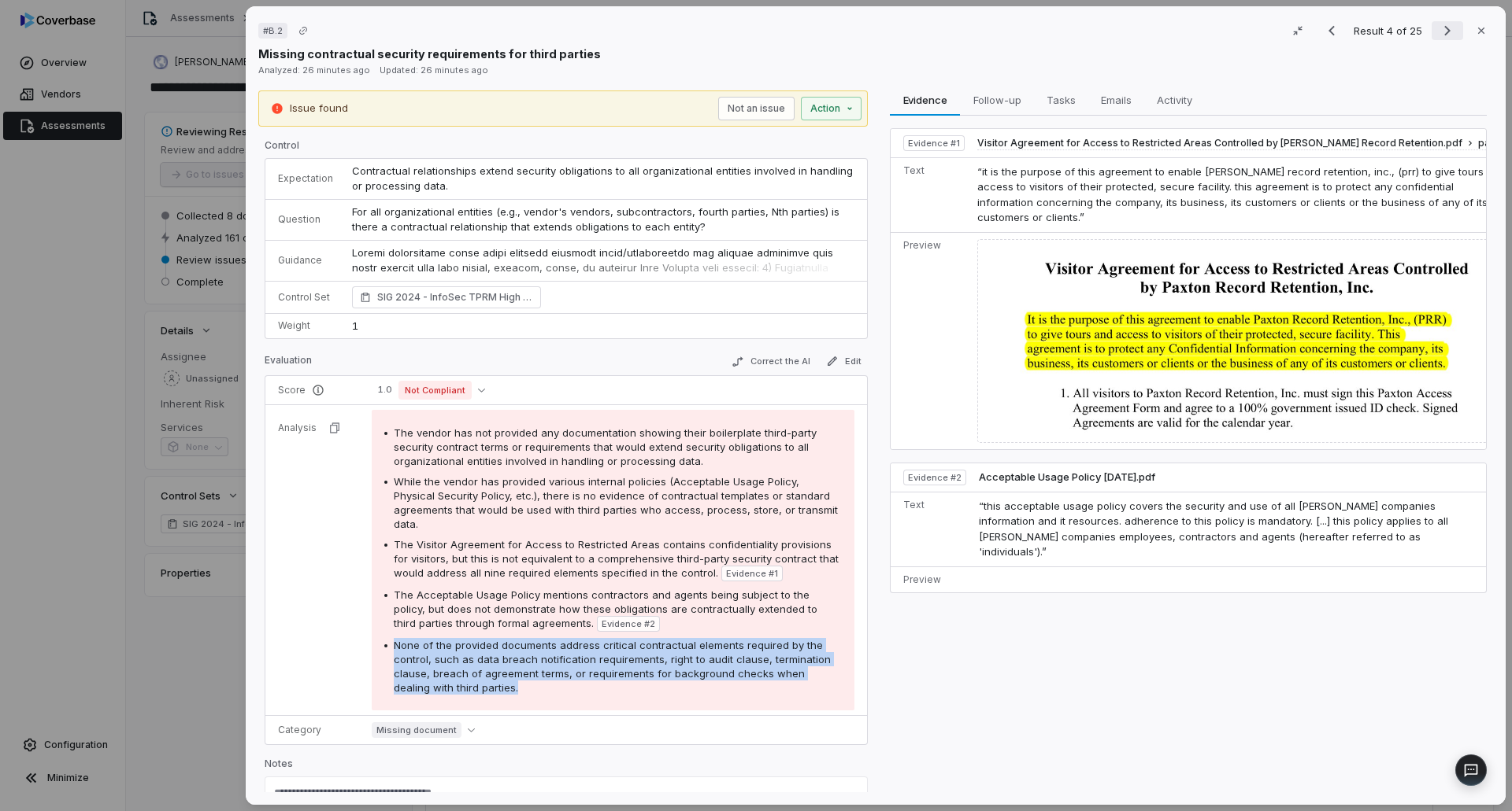
click at [1441, 29] on icon "Next result" at bounding box center [1447, 30] width 18 height 18
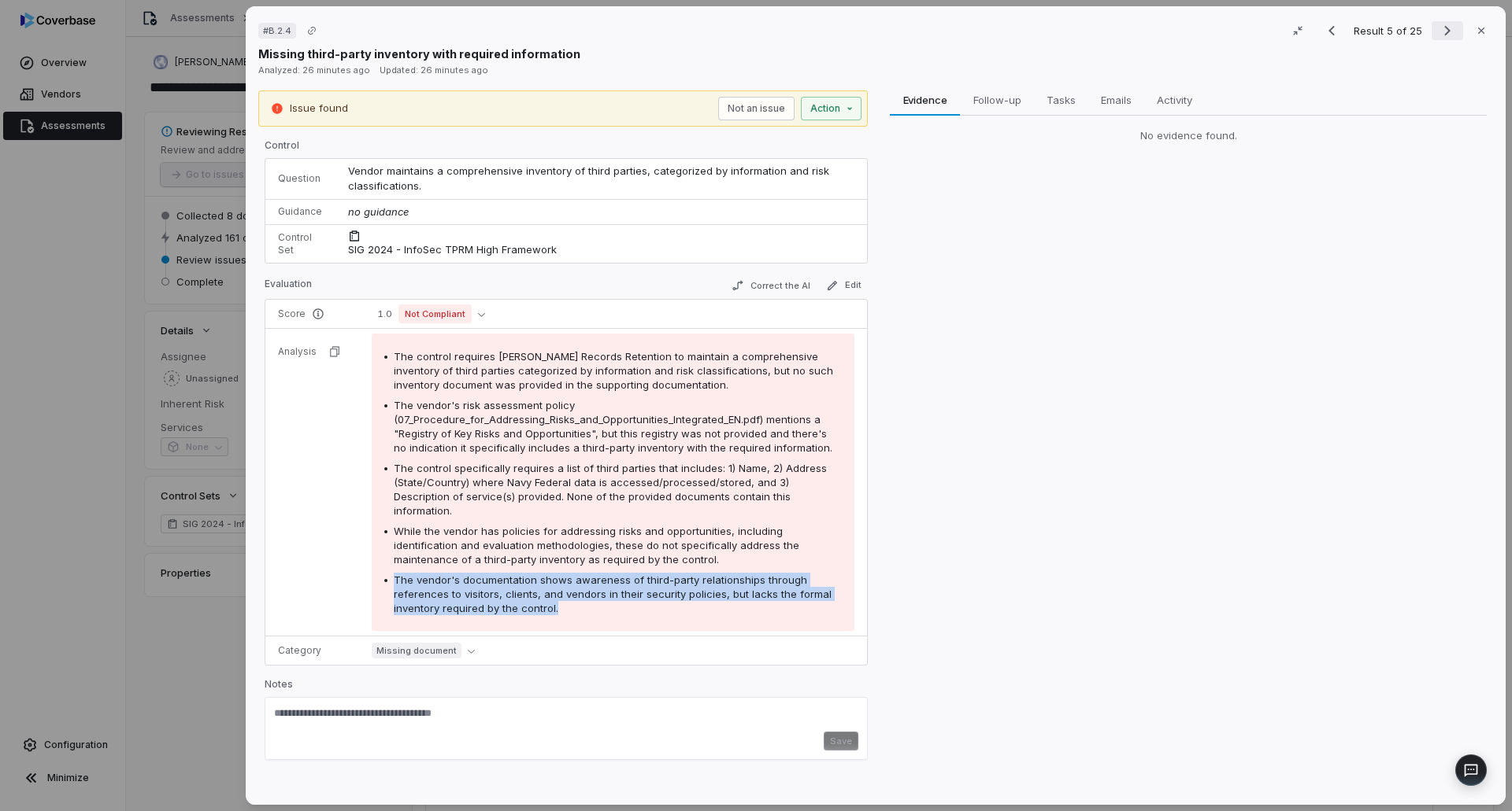
click at [1441, 29] on icon "Next result" at bounding box center [1447, 30] width 18 height 18
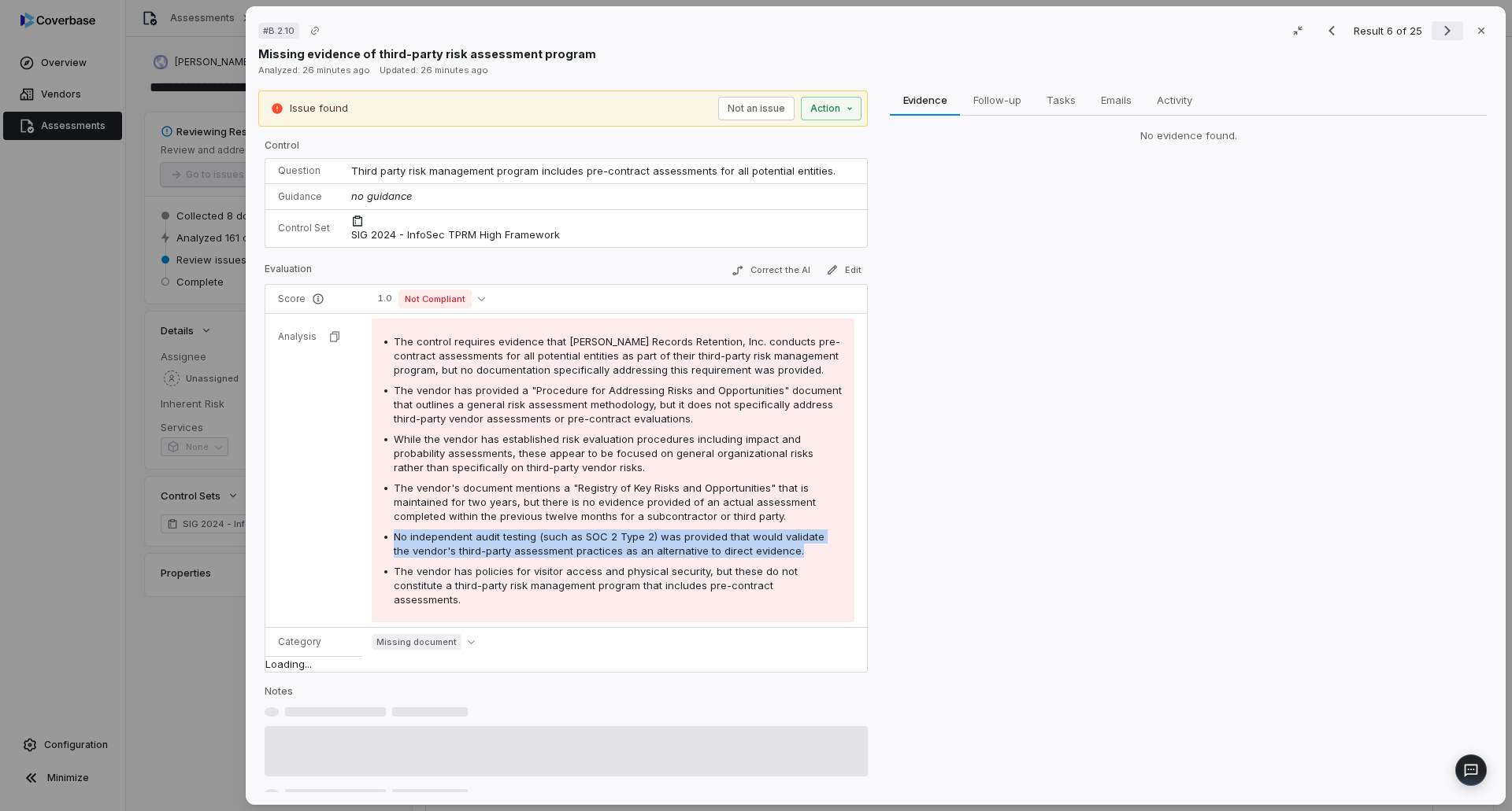
click at [1441, 29] on icon "Next result" at bounding box center [1447, 30] width 18 height 18
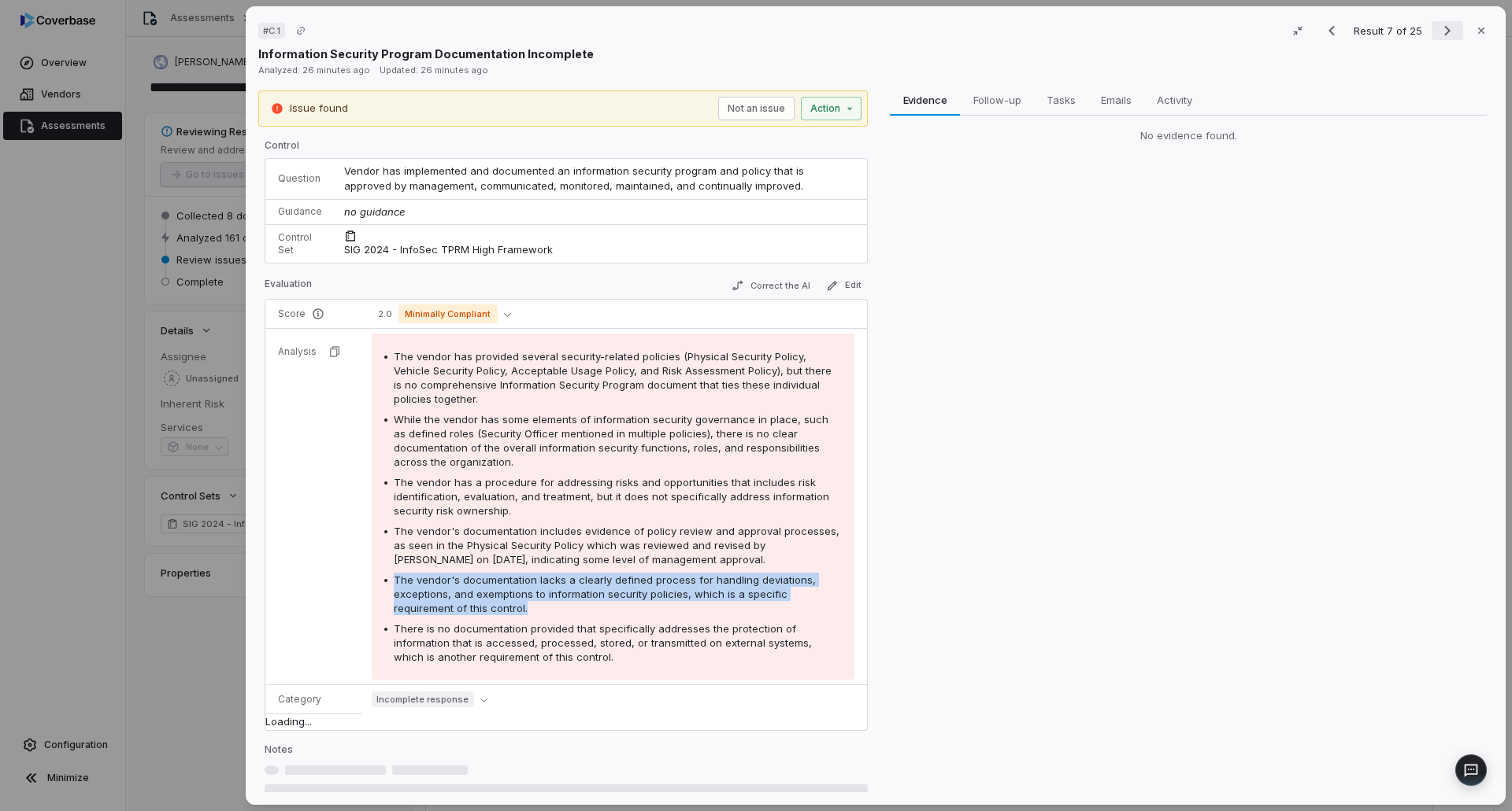
click at [1441, 29] on icon "Next result" at bounding box center [1447, 30] width 18 height 18
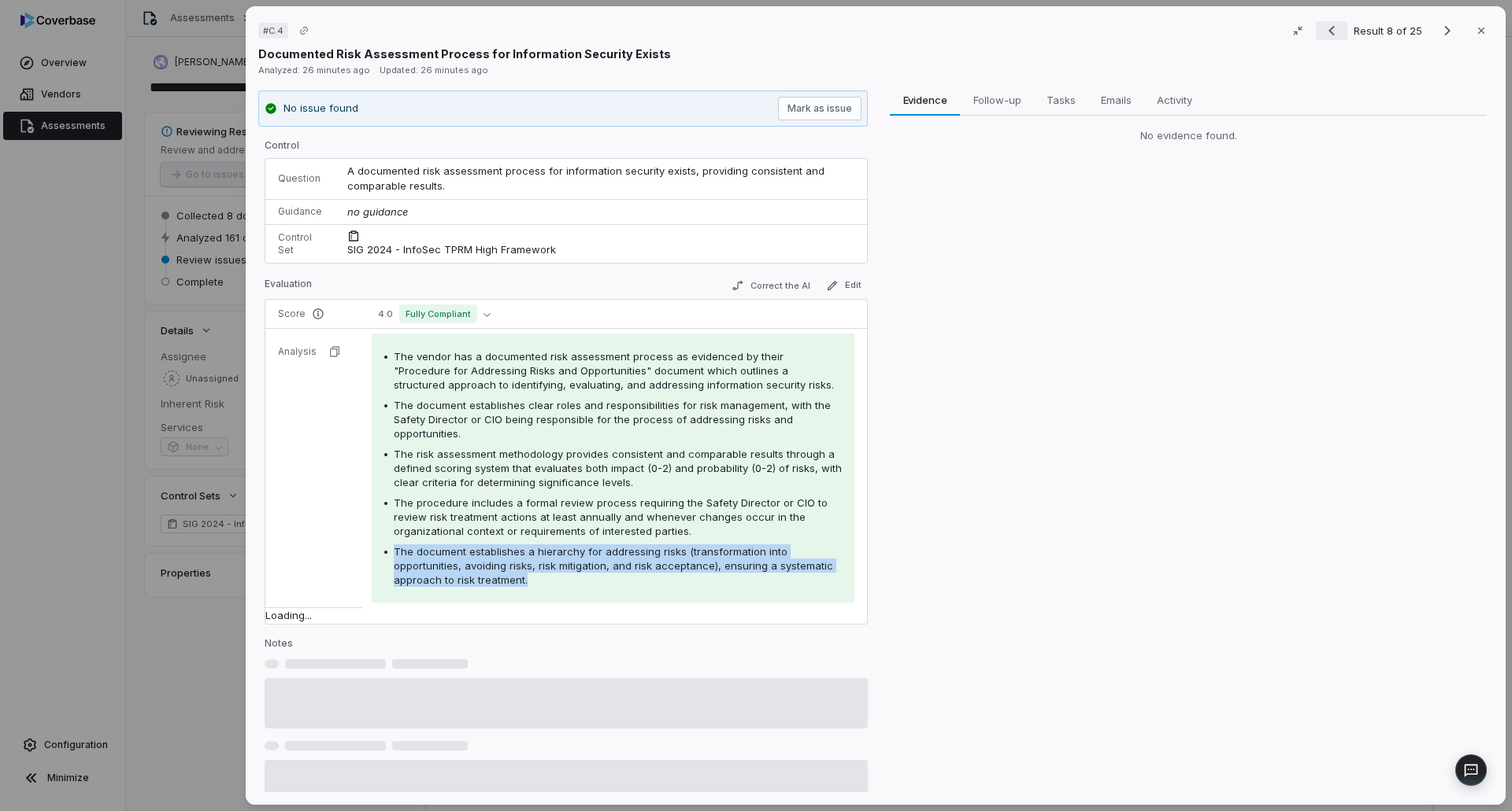
click at [1325, 26] on icon "Previous result" at bounding box center [1331, 30] width 18 height 18
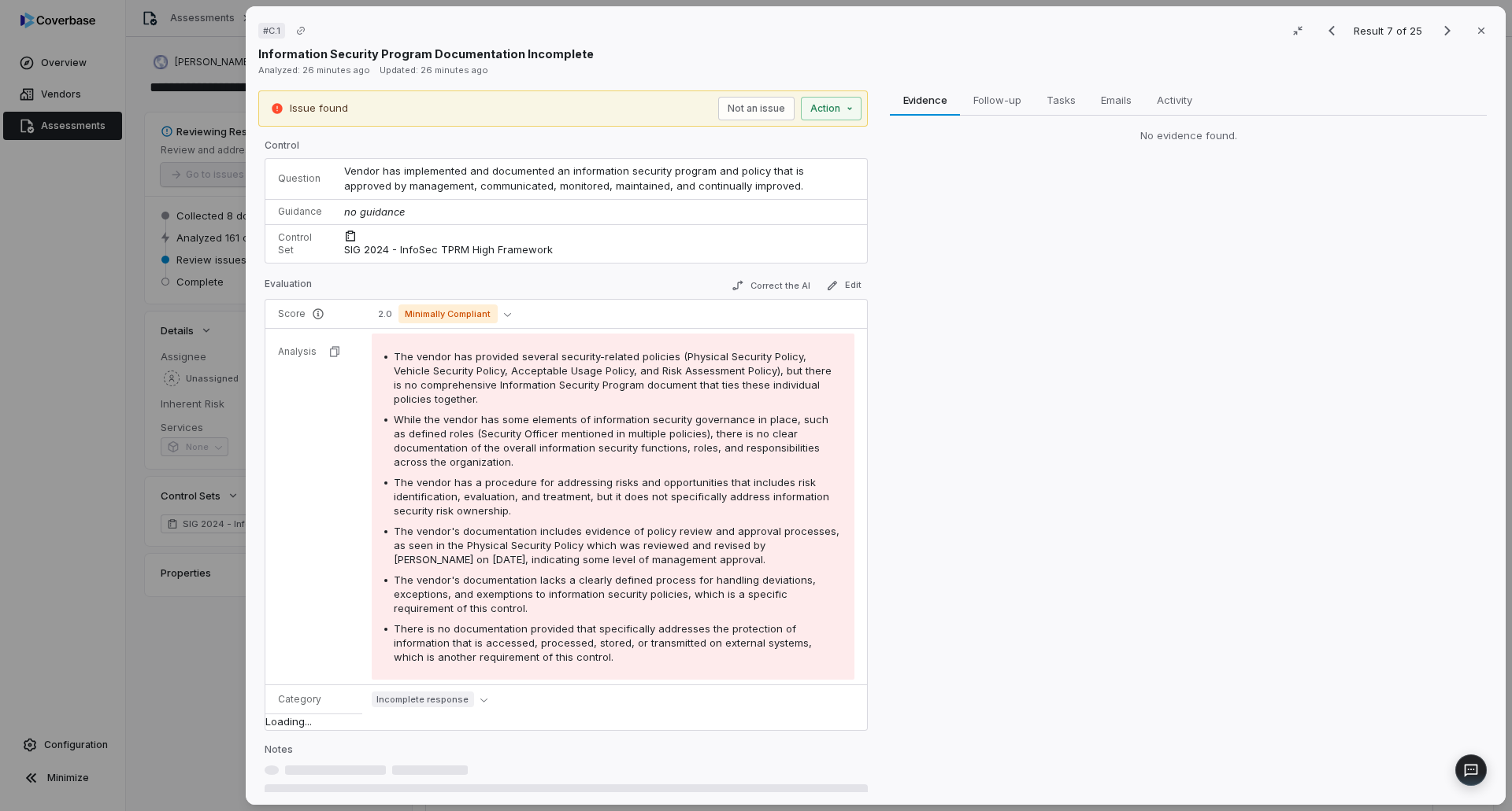
click at [751, 623] on span "There is no documentation provided that specifically addresses the protection o…" at bounding box center [602, 643] width 418 height 41
click at [1478, 29] on icon "button" at bounding box center [1482, 30] width 13 height 13
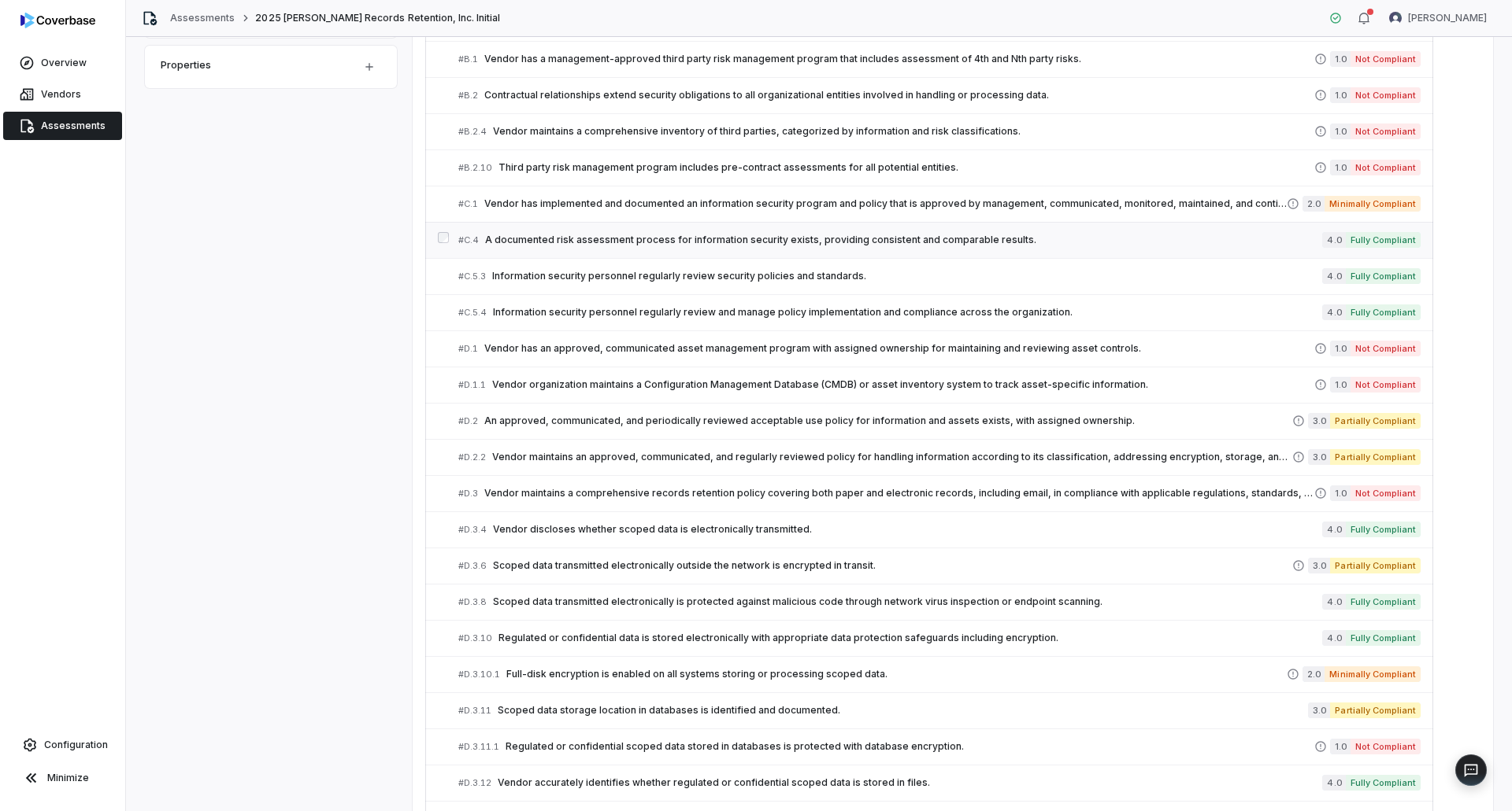
scroll to position [551, 0]
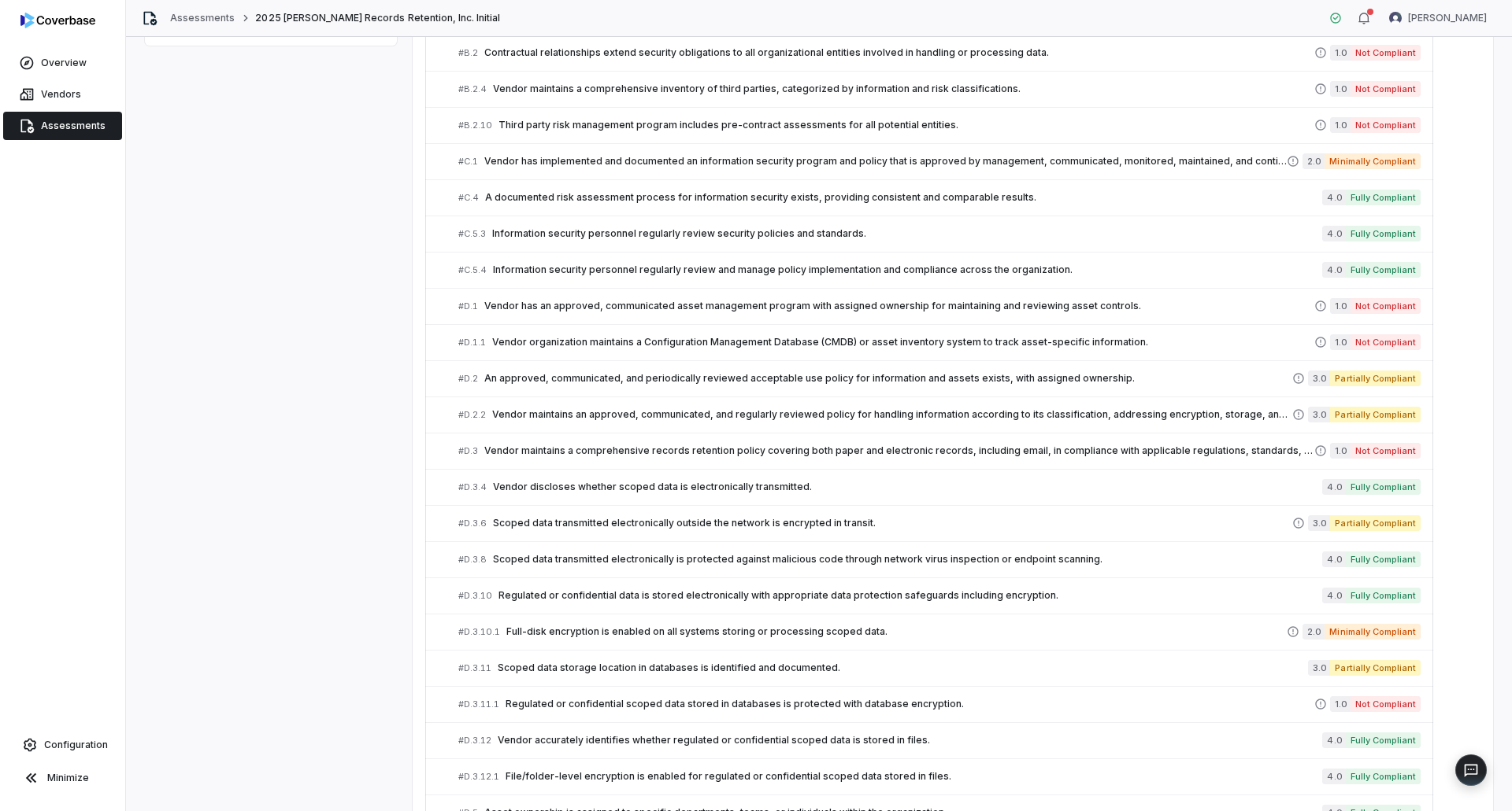
click at [63, 117] on link "Assessments" at bounding box center [62, 125] width 119 height 29
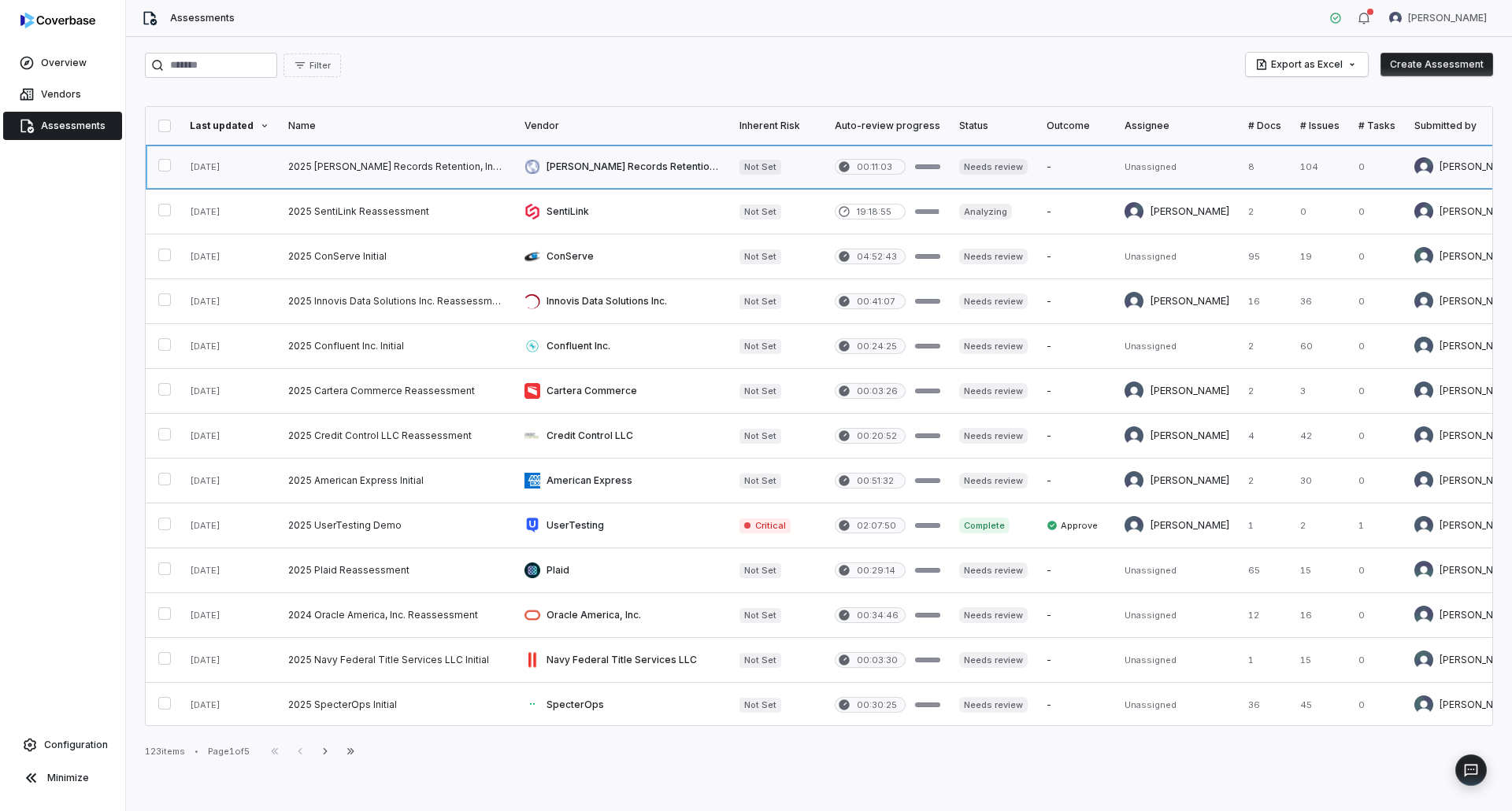
click at [399, 165] on link at bounding box center [396, 167] width 236 height 44
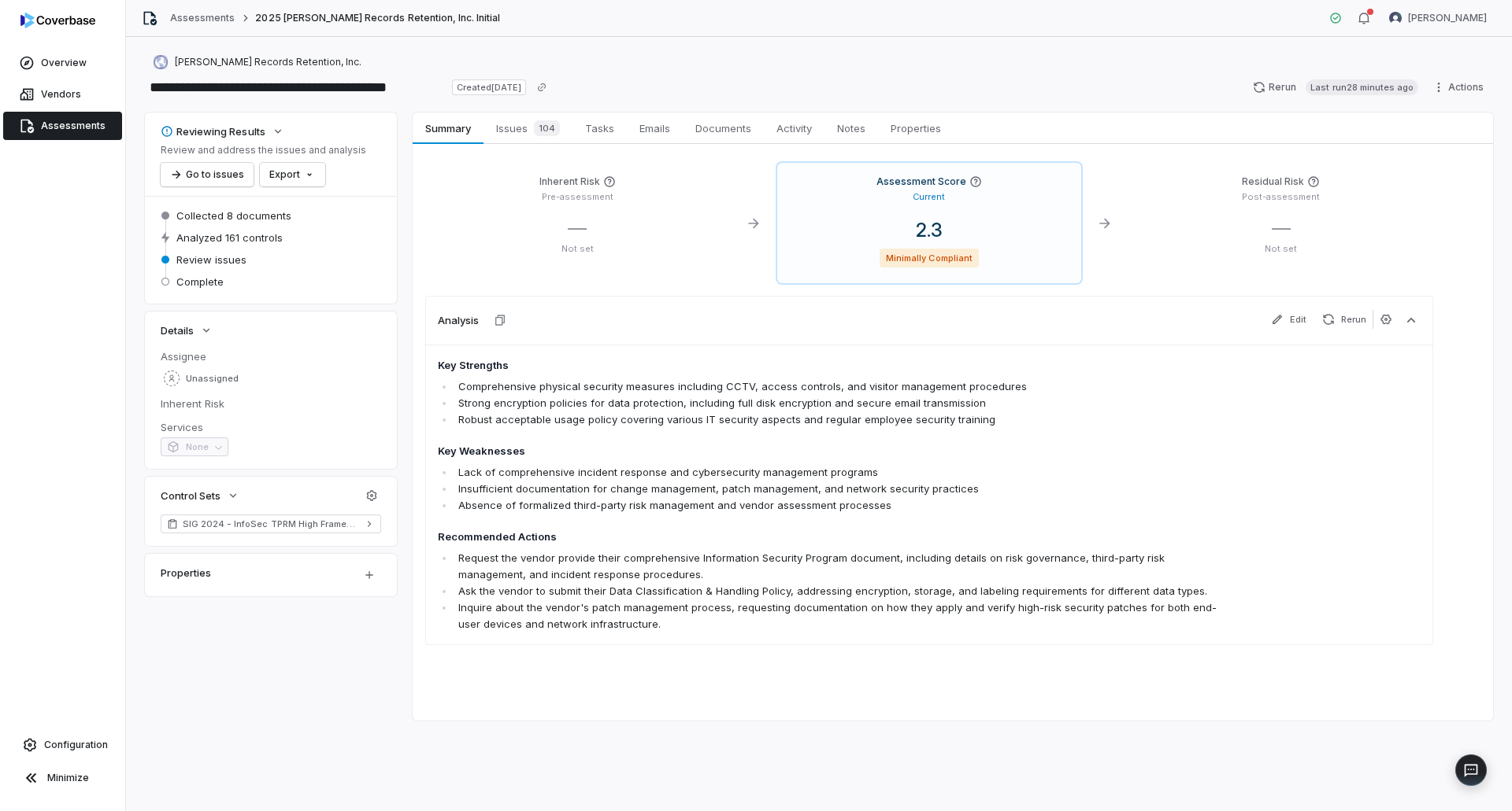
click at [69, 132] on span "Assessments" at bounding box center [73, 126] width 65 height 13
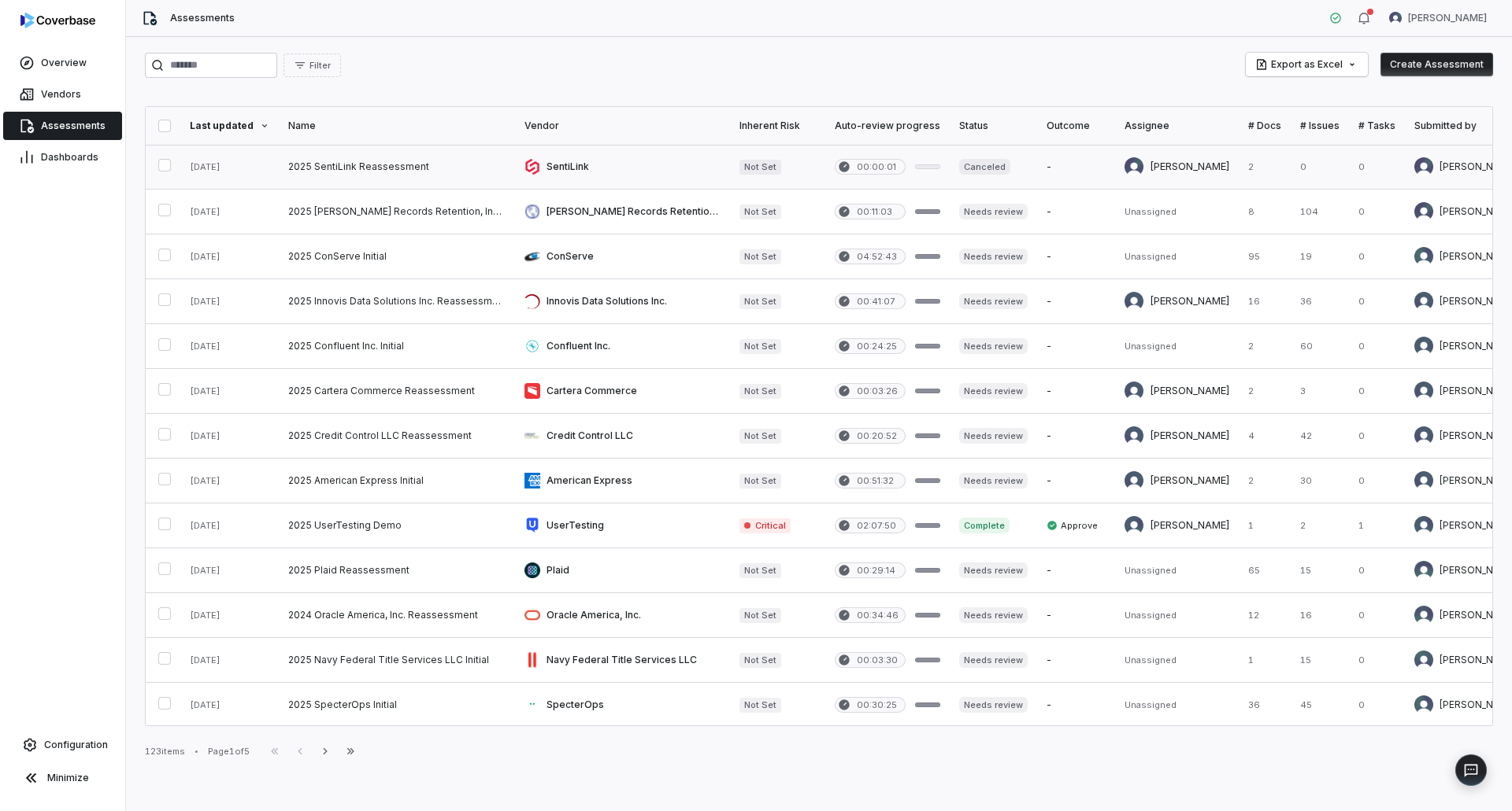
click at [452, 172] on link at bounding box center [396, 167] width 236 height 44
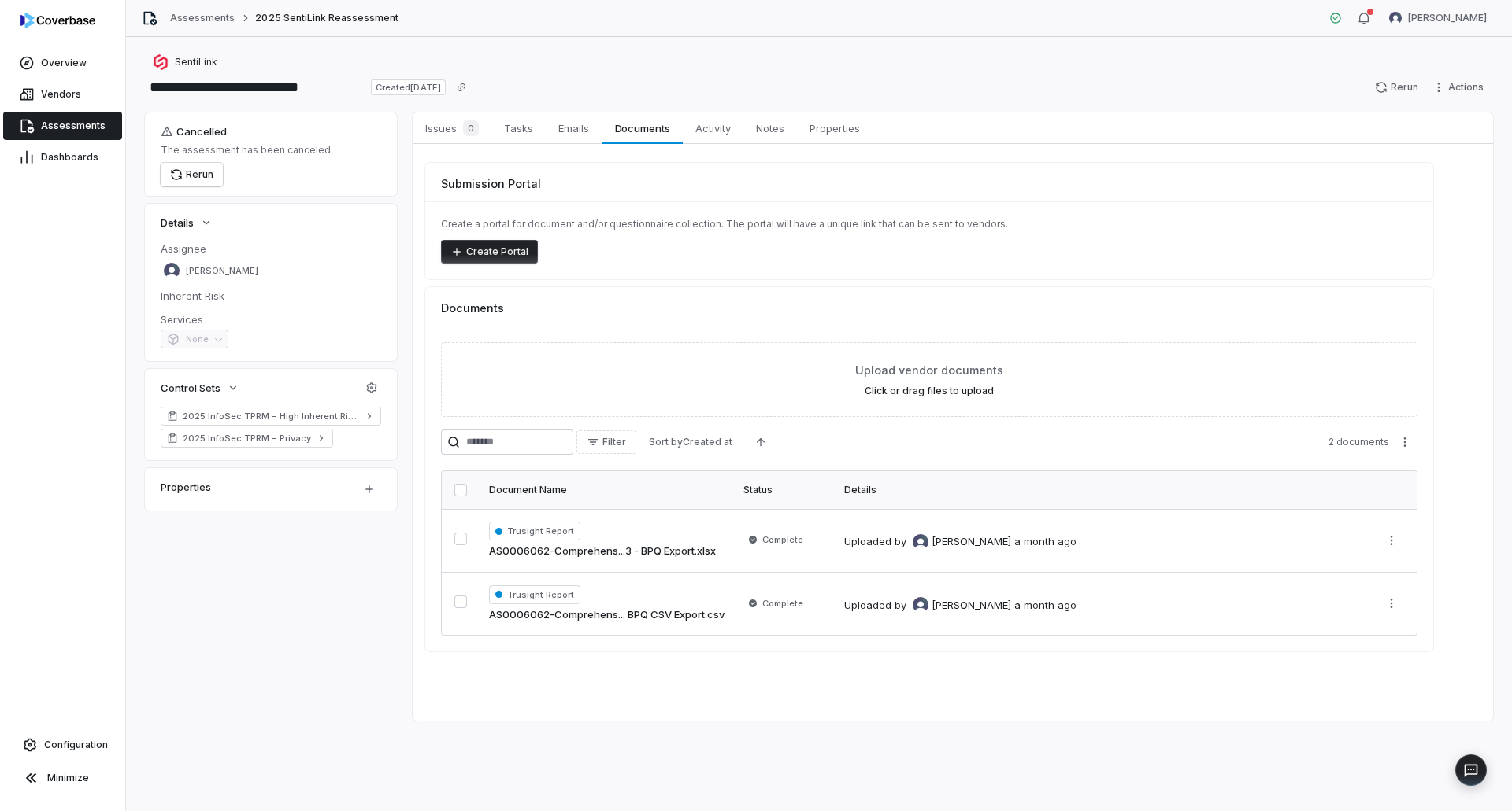
click at [67, 132] on span "Assessments" at bounding box center [73, 126] width 65 height 13
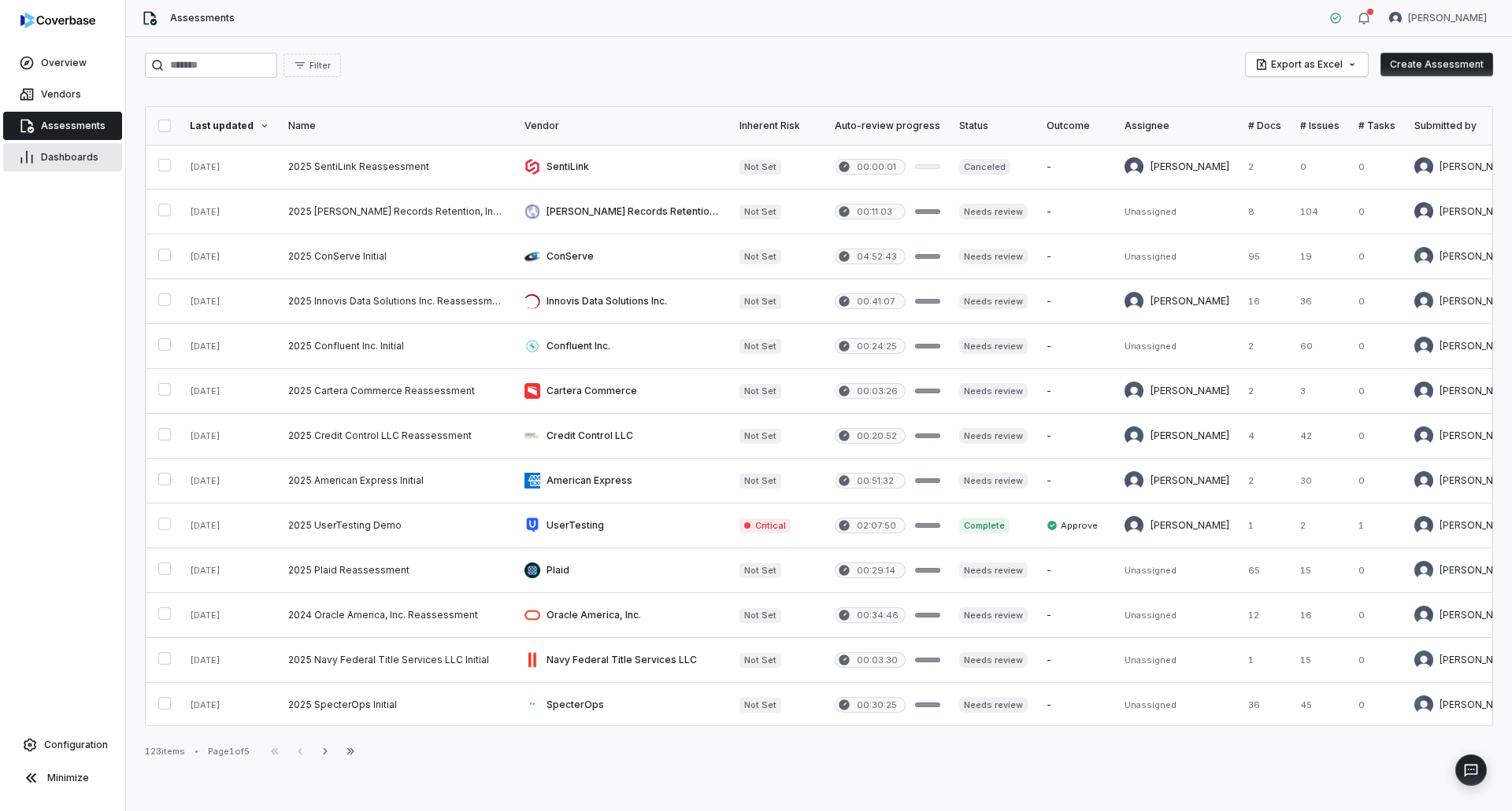
click at [81, 154] on span "Dashboards" at bounding box center [69, 158] width 57 height 13
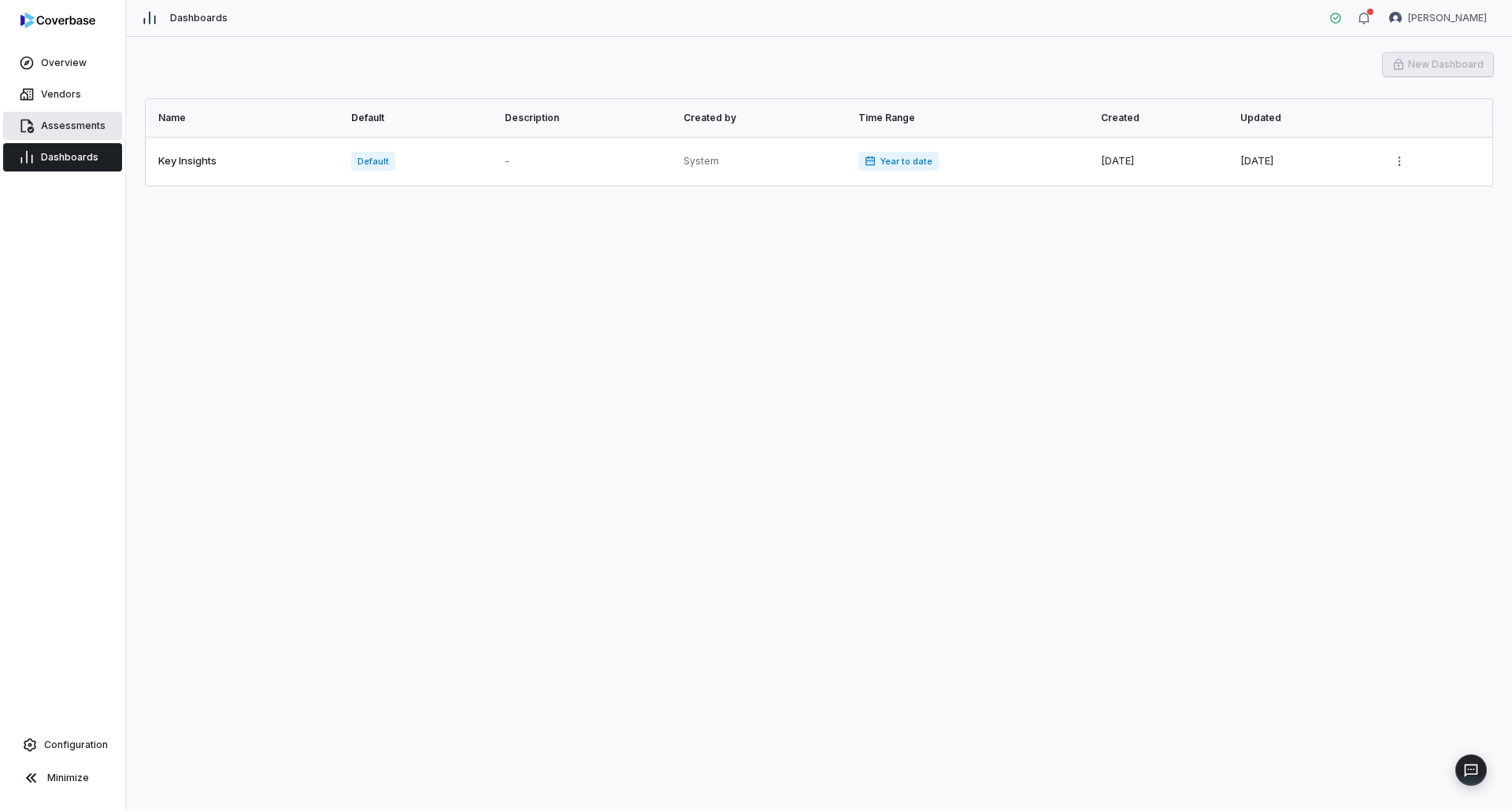
click at [86, 132] on span "Assessments" at bounding box center [73, 126] width 65 height 13
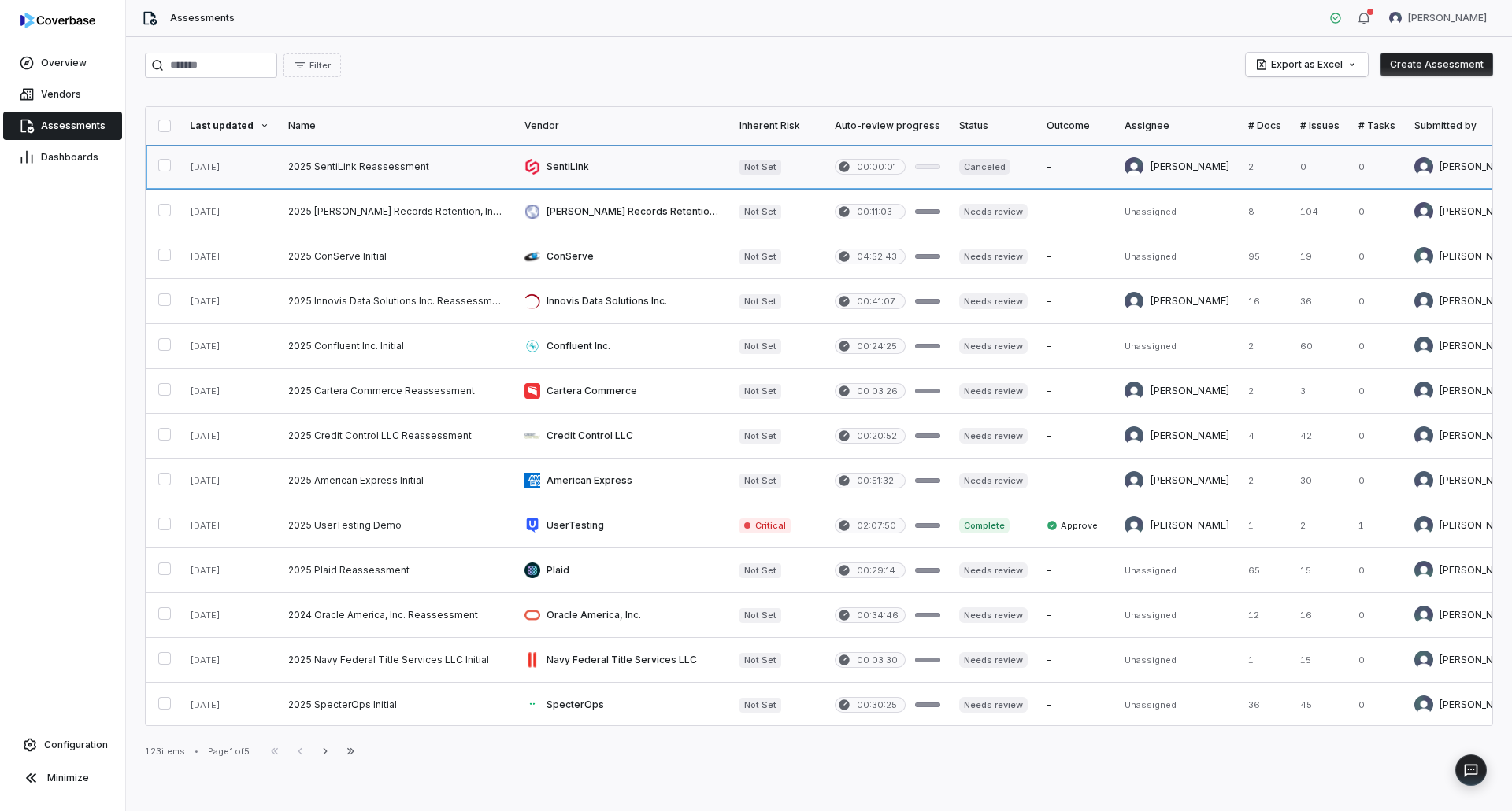
click at [424, 163] on link at bounding box center [396, 167] width 236 height 44
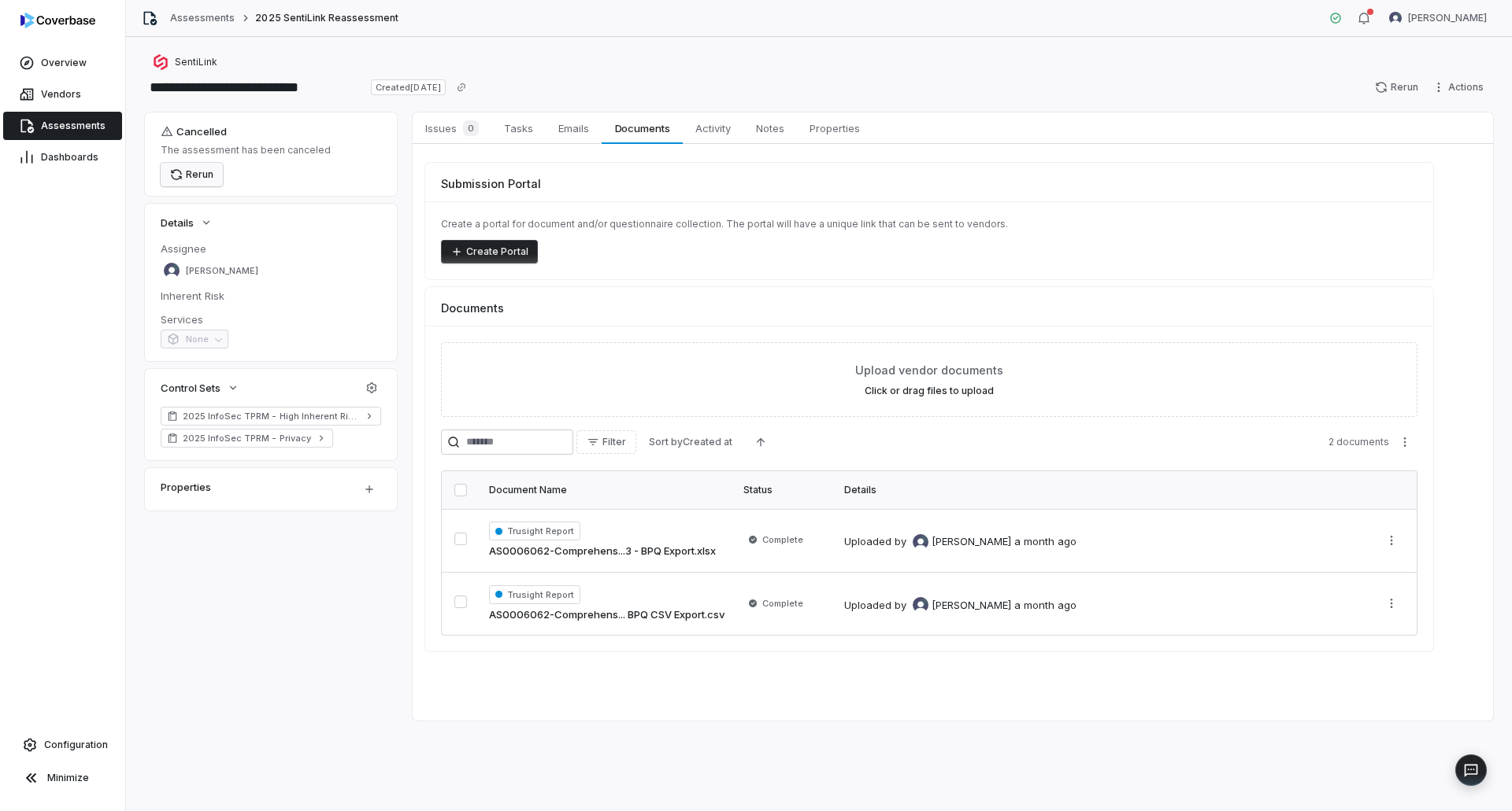
click at [202, 174] on button "Rerun" at bounding box center [191, 175] width 62 height 24
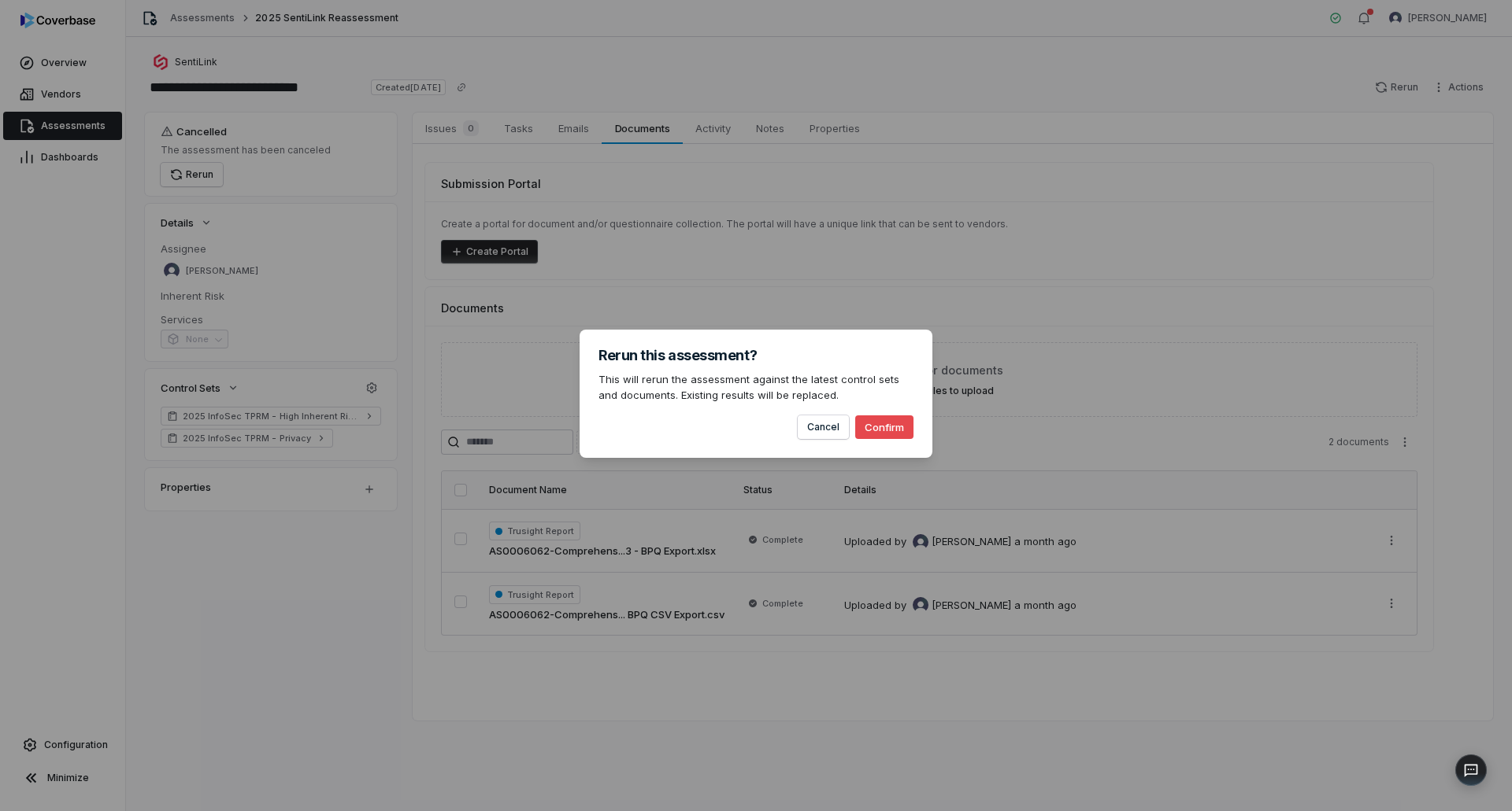
click at [879, 429] on button "Confirm" at bounding box center [883, 428] width 58 height 24
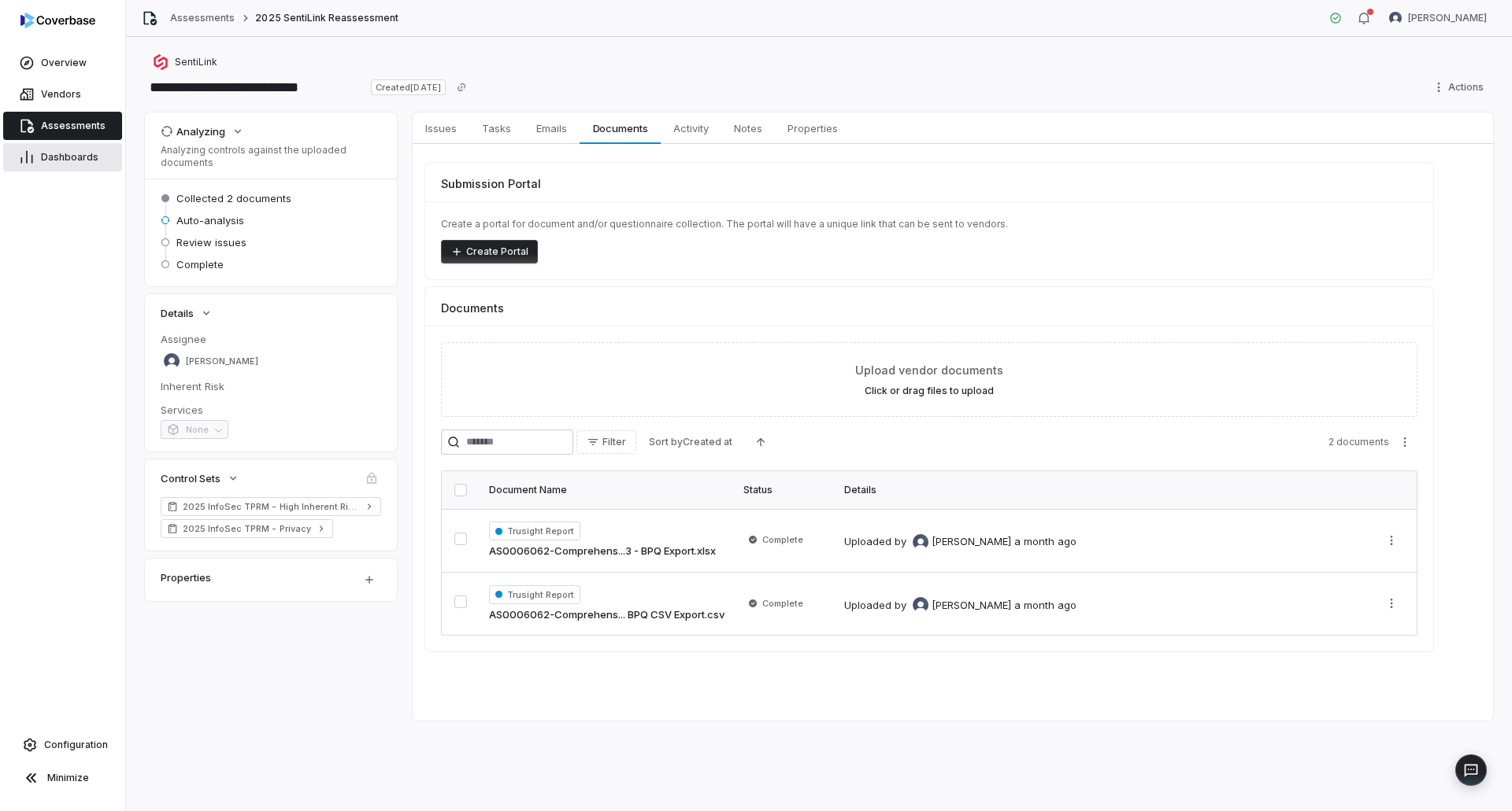
click at [56, 150] on link "Dashboards" at bounding box center [62, 157] width 119 height 29
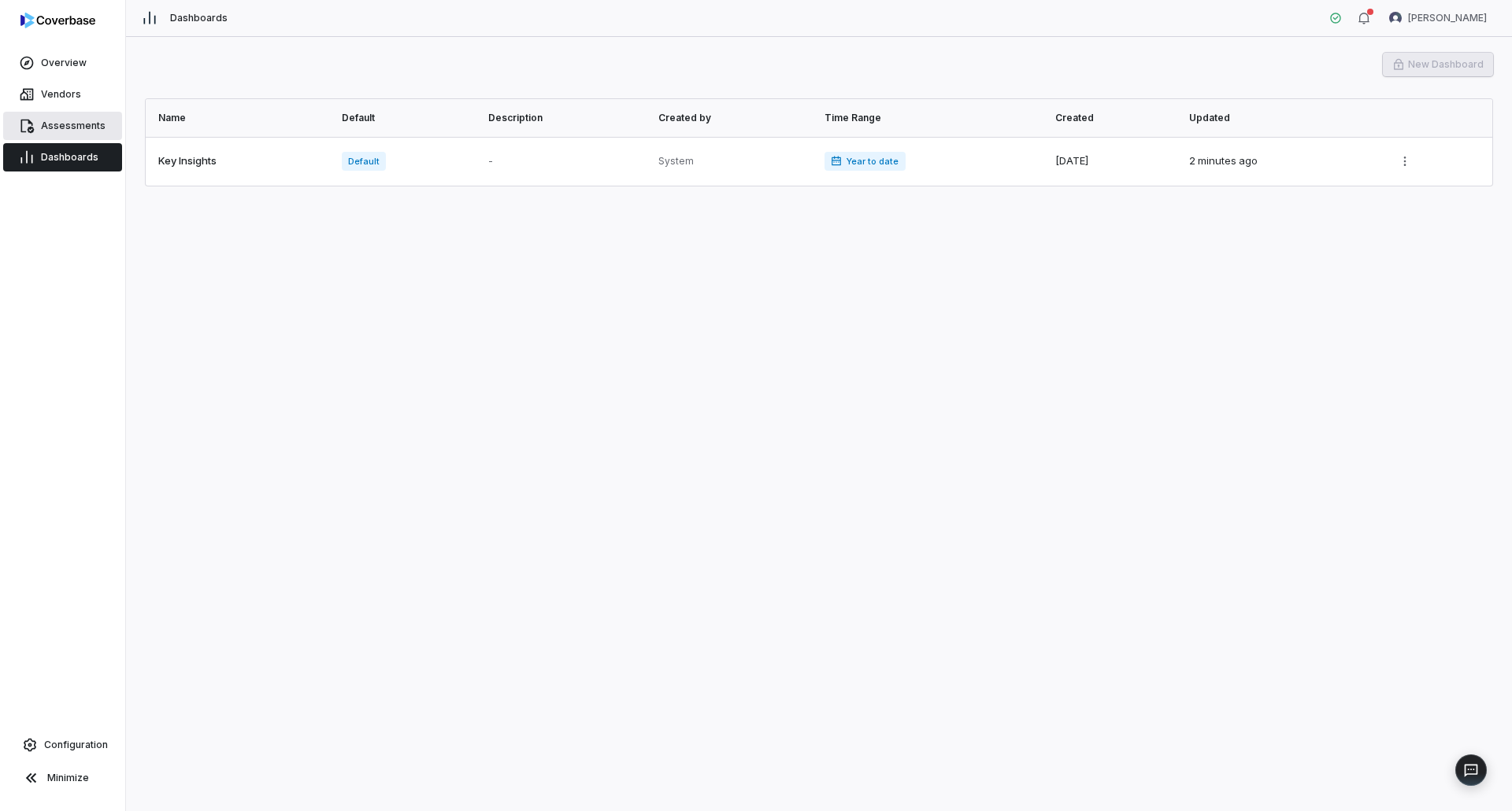
click at [63, 133] on link "Assessments" at bounding box center [62, 125] width 119 height 29
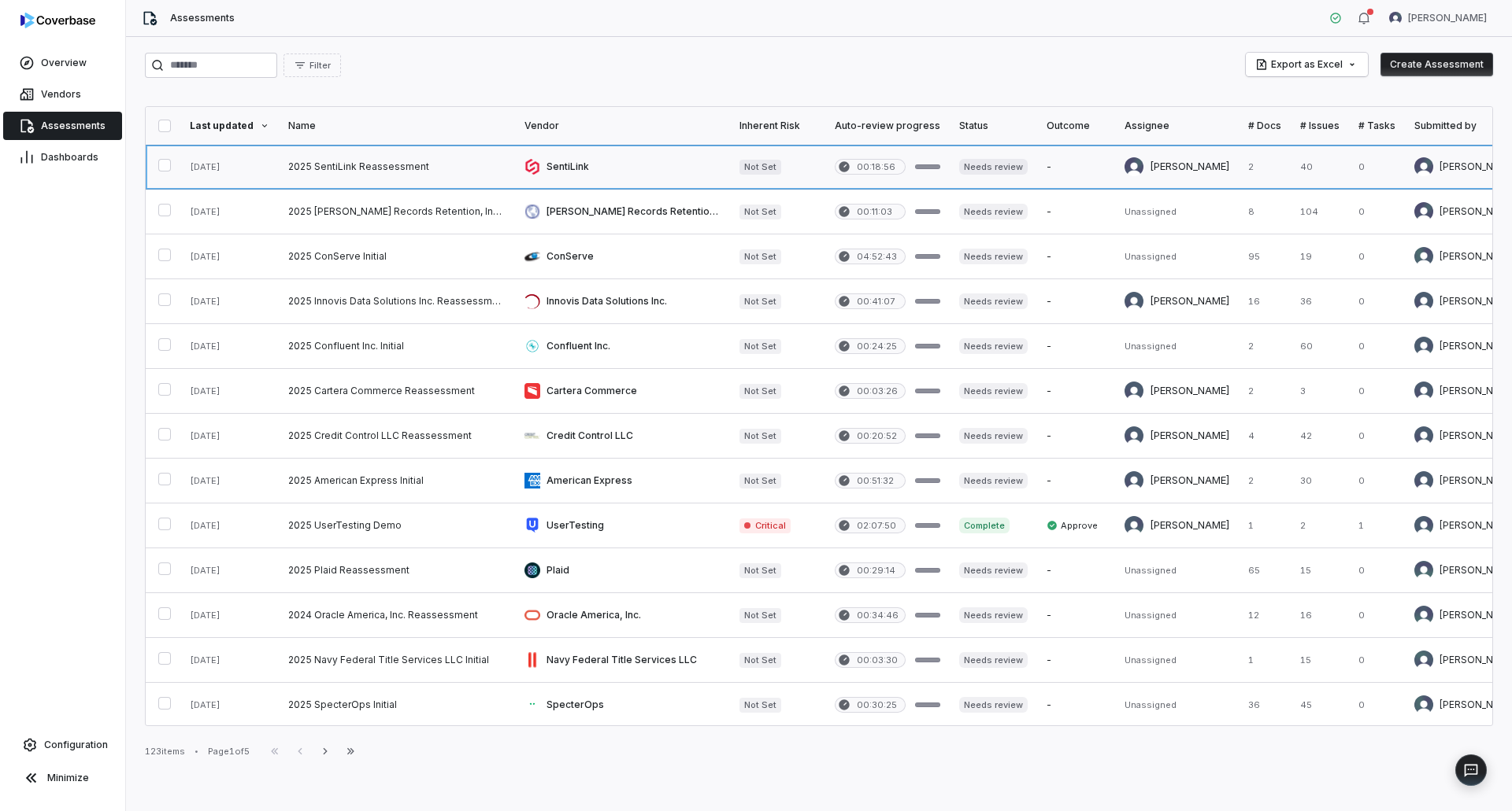
click at [391, 167] on link at bounding box center [396, 167] width 236 height 44
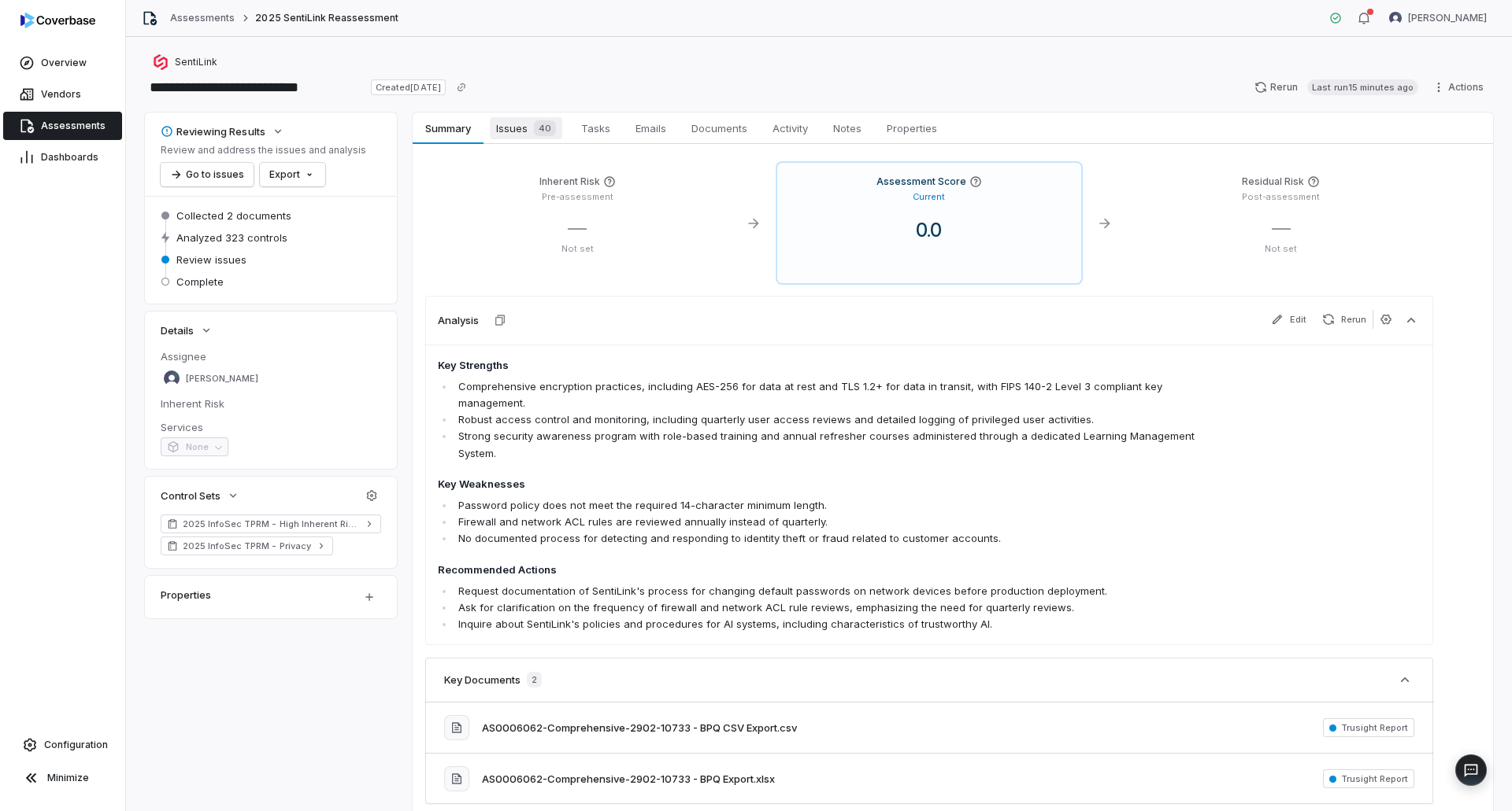
click at [525, 131] on span "Issues 40" at bounding box center [526, 128] width 73 height 22
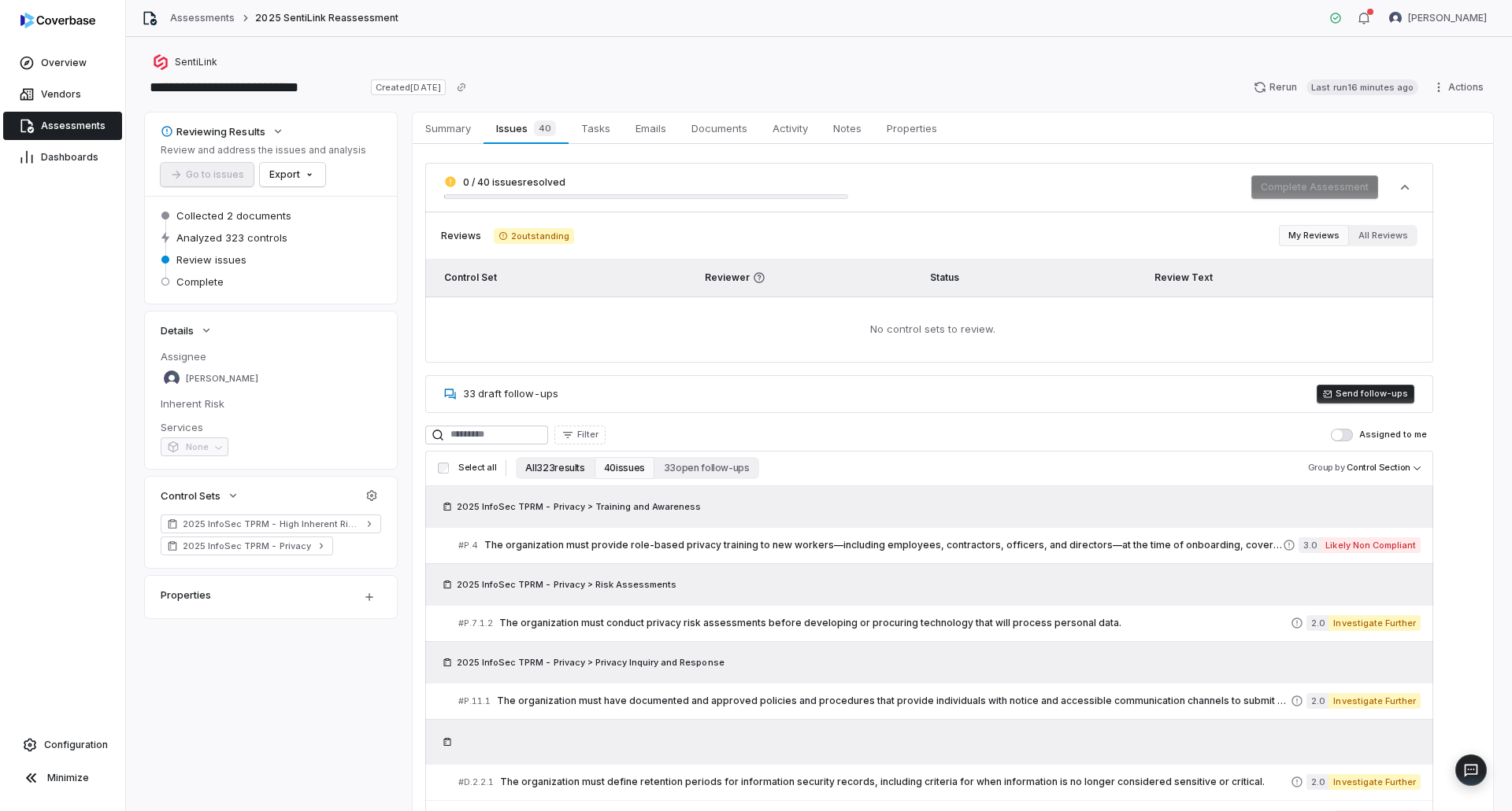
click at [558, 468] on button "All 323 results" at bounding box center [554, 468] width 78 height 22
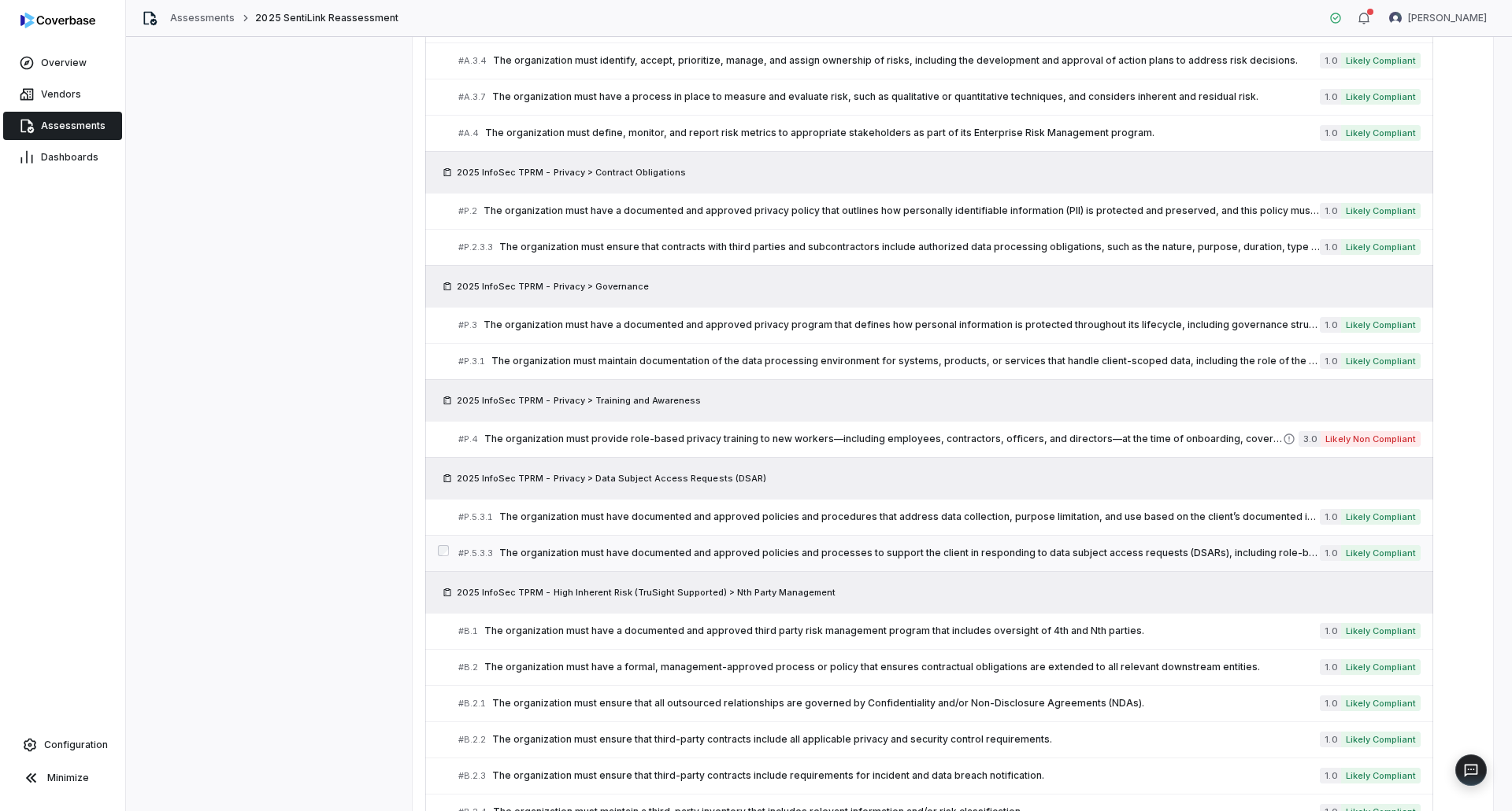
scroll to position [551, 0]
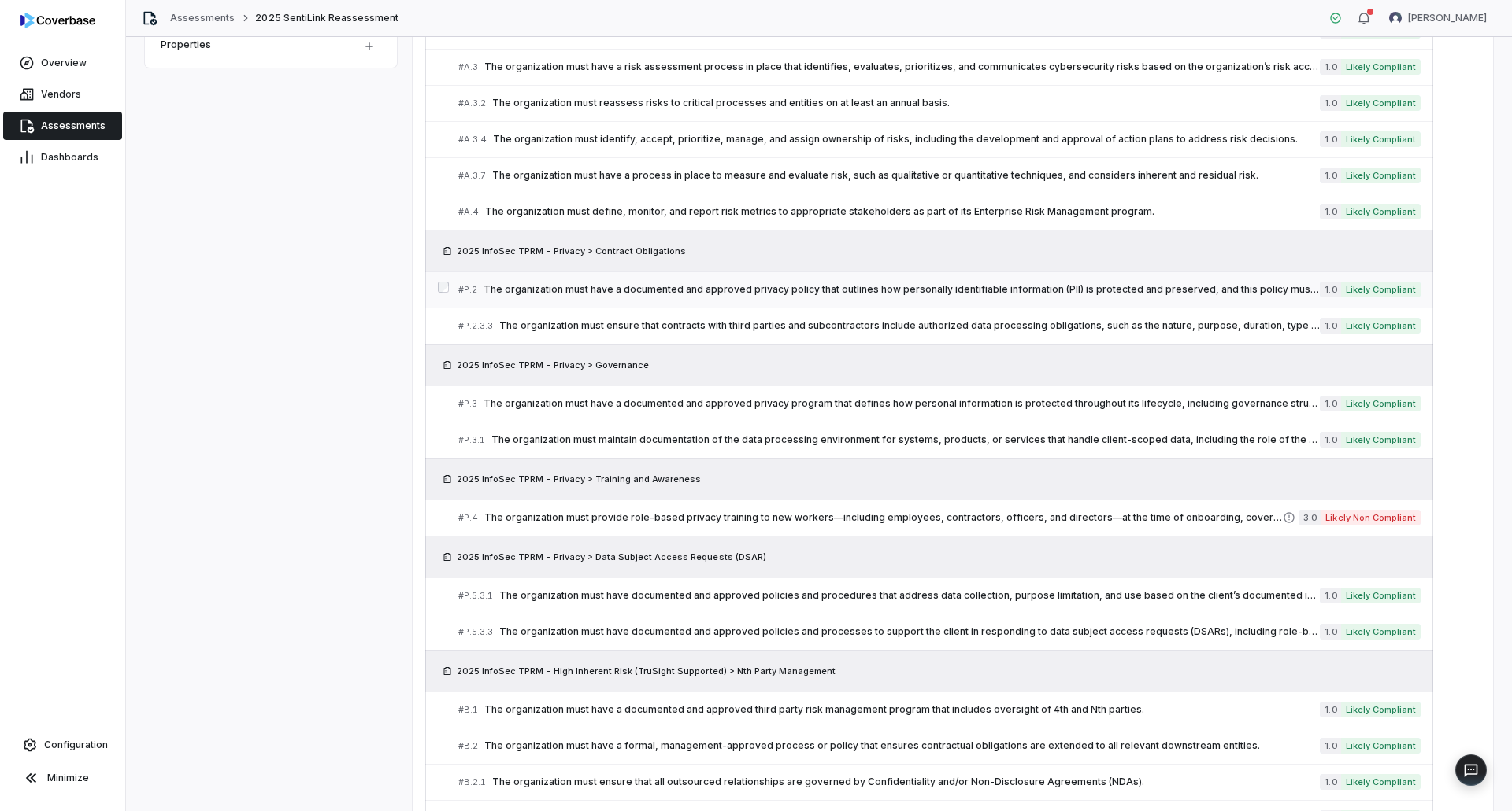
click at [979, 295] on span "The organization must have a documented and approved privacy policy that outlin…" at bounding box center [901, 289] width 836 height 13
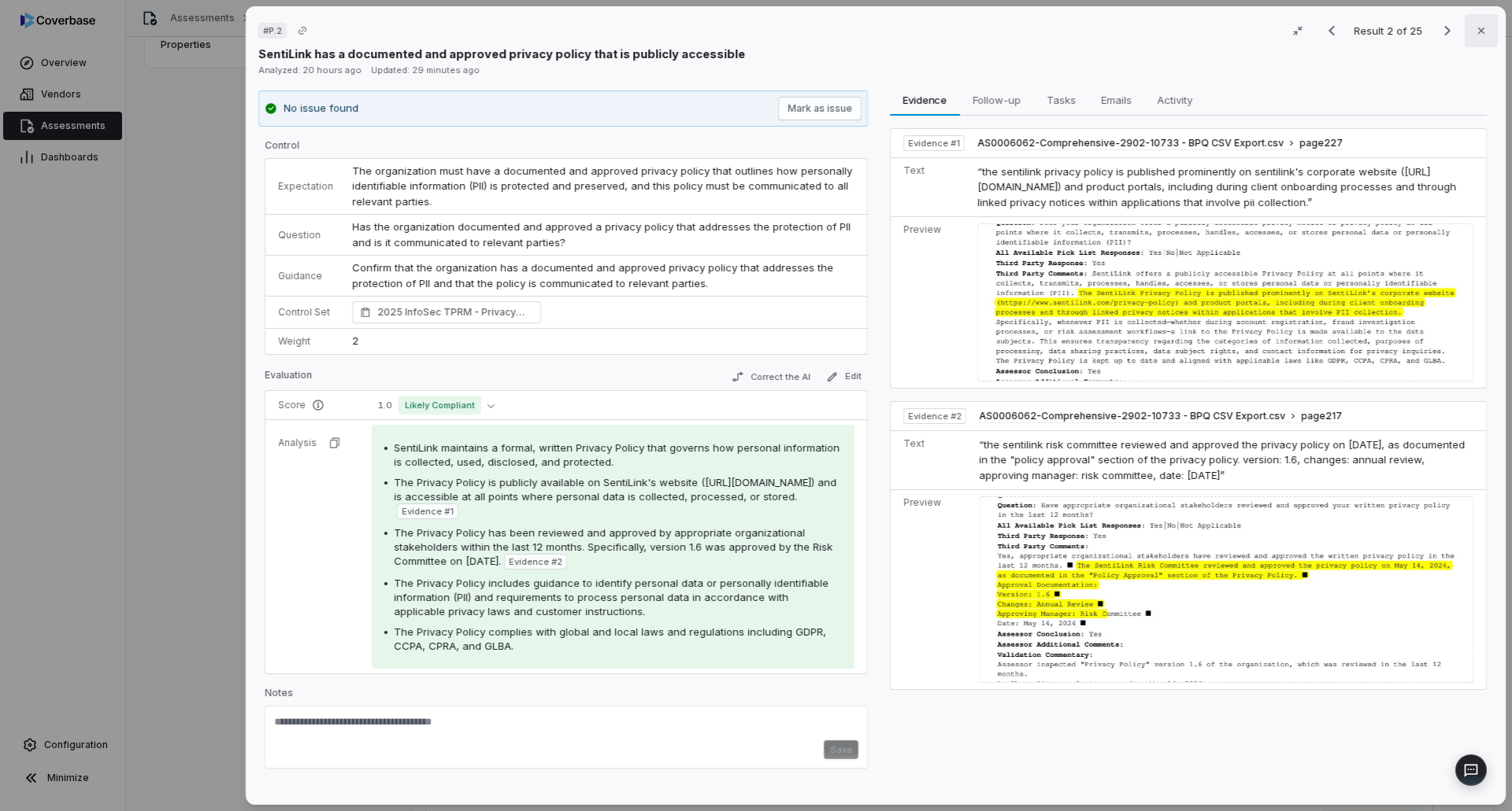
click at [1476, 31] on icon "button" at bounding box center [1482, 30] width 13 height 13
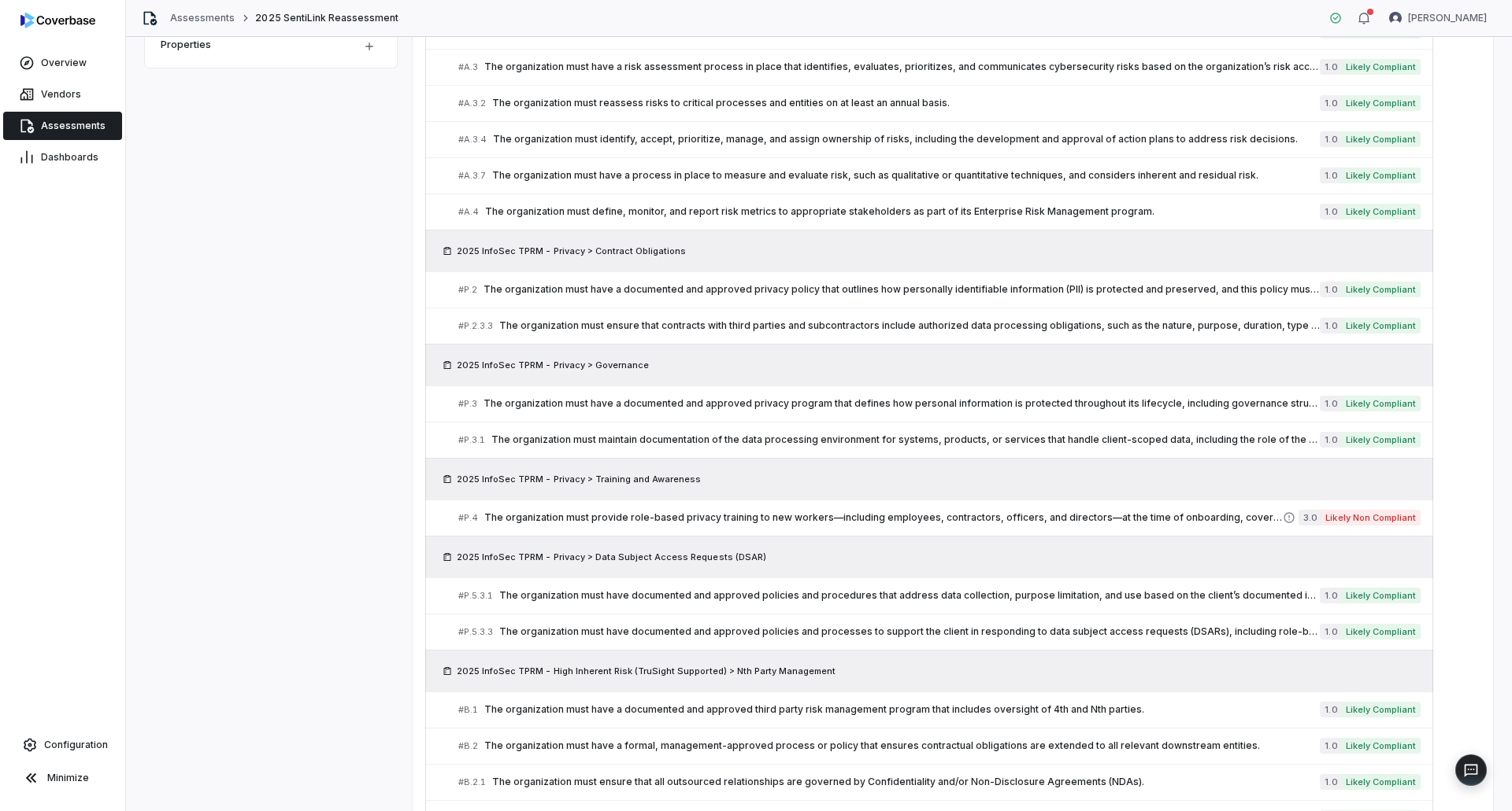
click at [77, 130] on span "Assessments" at bounding box center [73, 126] width 65 height 13
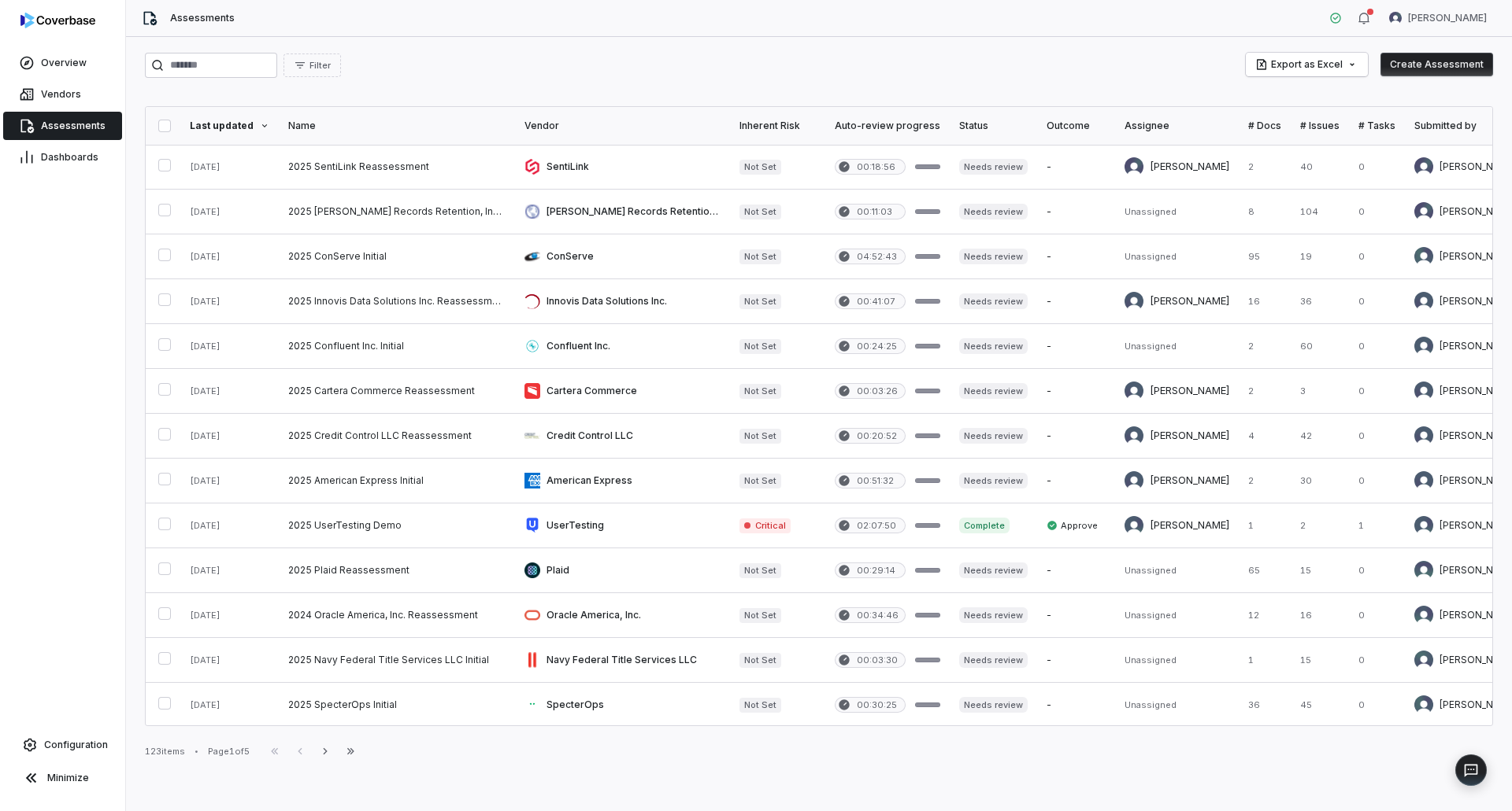
click at [1312, 773] on div "Filter Export as Excel Create Assessment Last updated Name Vendor Inherent Risk…" at bounding box center [819, 424] width 1386 height 774
